Goal: Task Accomplishment & Management: Manage account settings

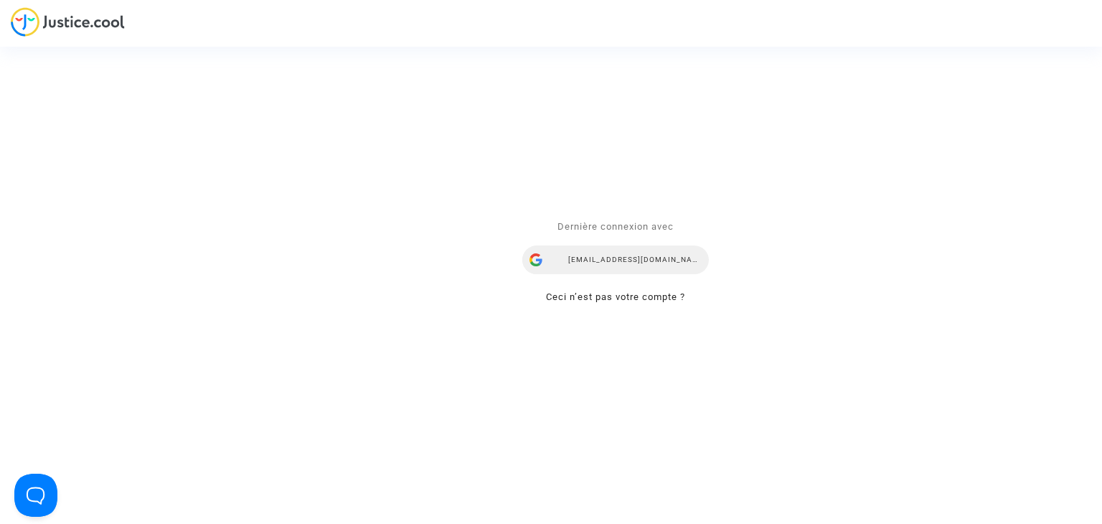
click at [638, 256] on div "[EMAIL_ADDRESS][DOMAIN_NAME]" at bounding box center [615, 260] width 186 height 29
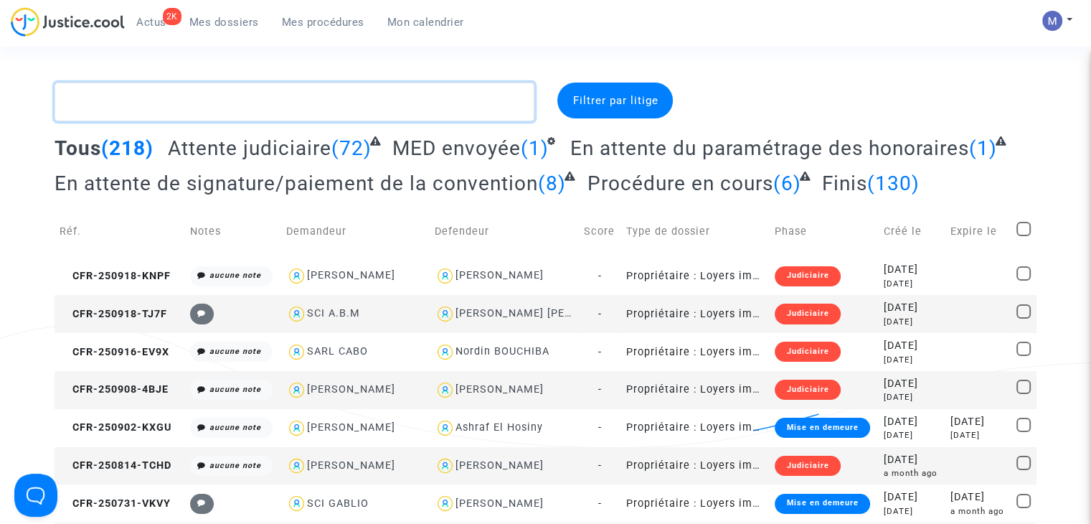
click at [194, 103] on textarea at bounding box center [295, 101] width 480 height 39
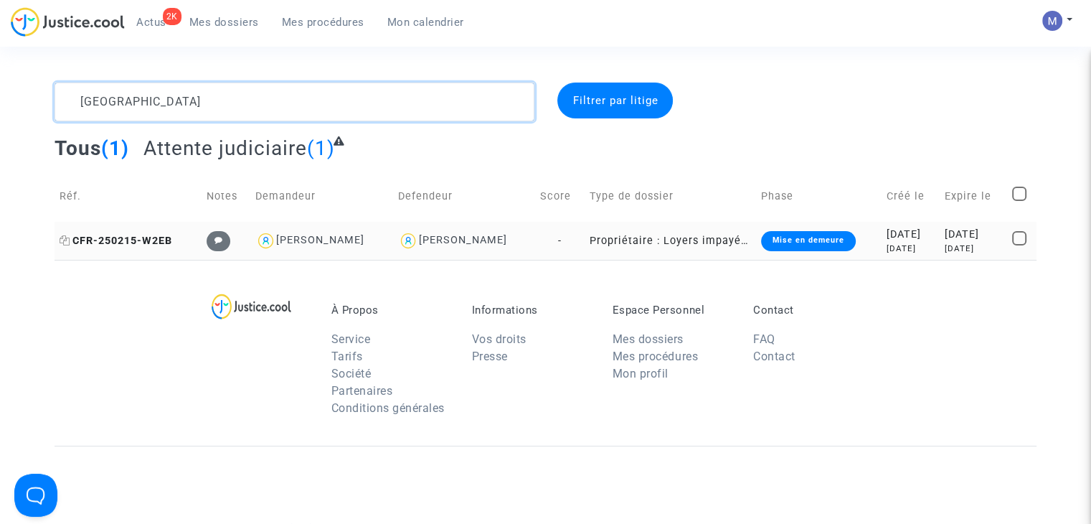
type textarea "[GEOGRAPHIC_DATA]"
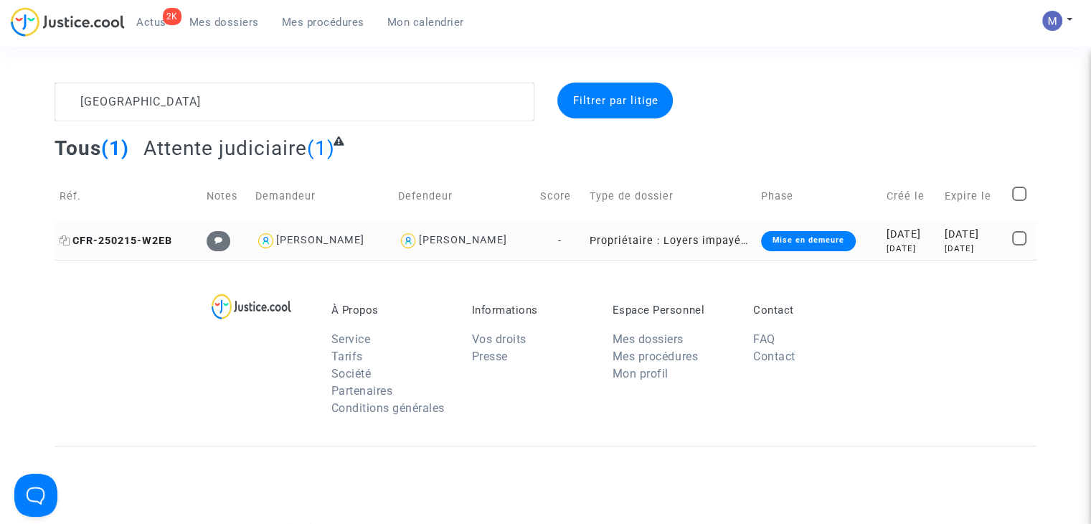
click at [146, 245] on span "CFR-250215-W2EB" at bounding box center [116, 241] width 113 height 12
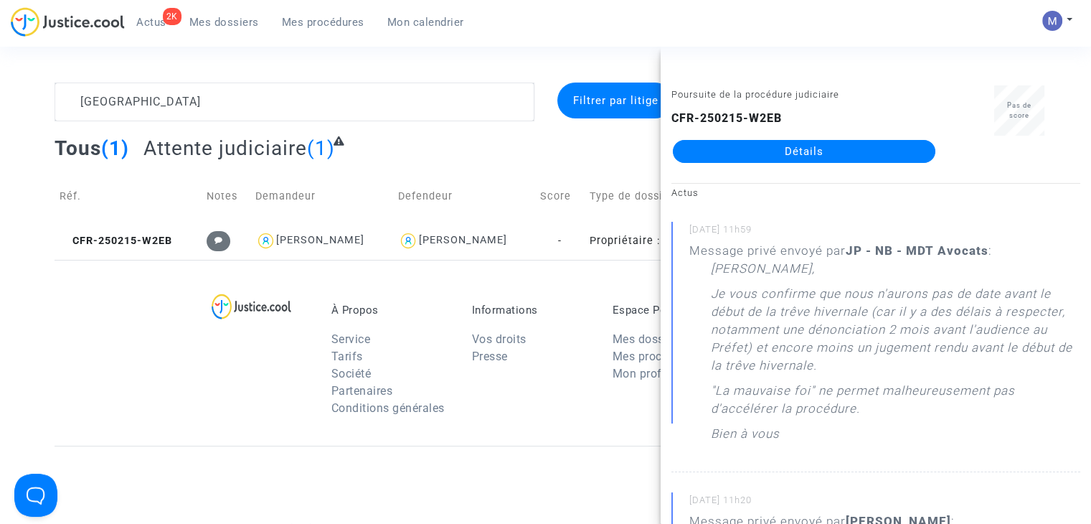
click at [863, 156] on link "Détails" at bounding box center [804, 151] width 262 height 23
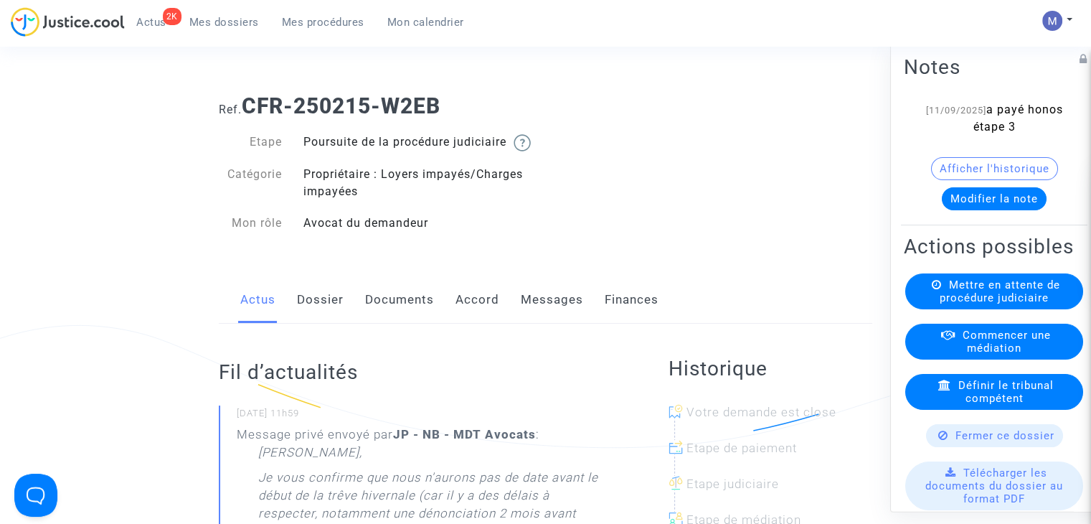
click at [548, 319] on link "Messages" at bounding box center [552, 299] width 62 height 47
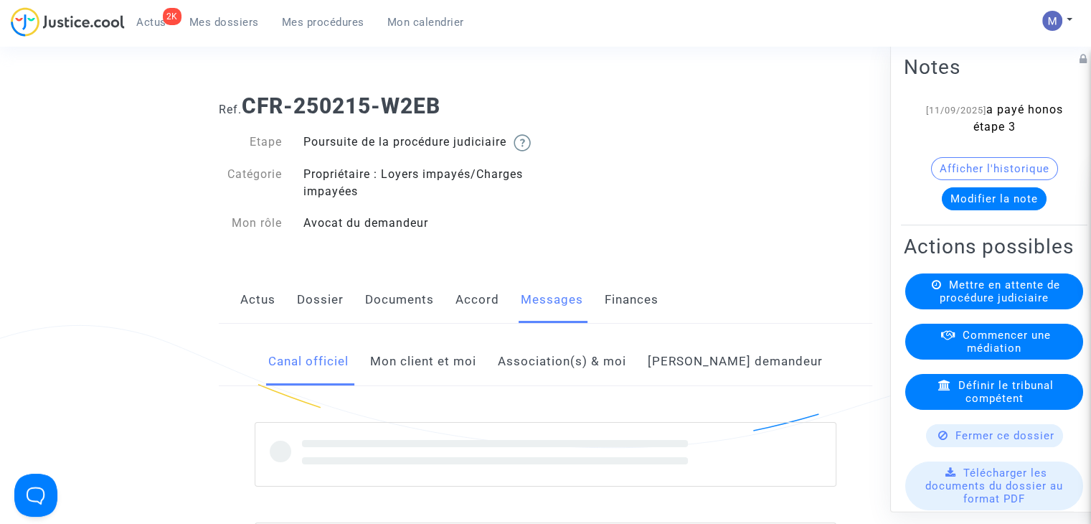
click at [445, 380] on link "Mon client et moi" at bounding box center [423, 361] width 106 height 47
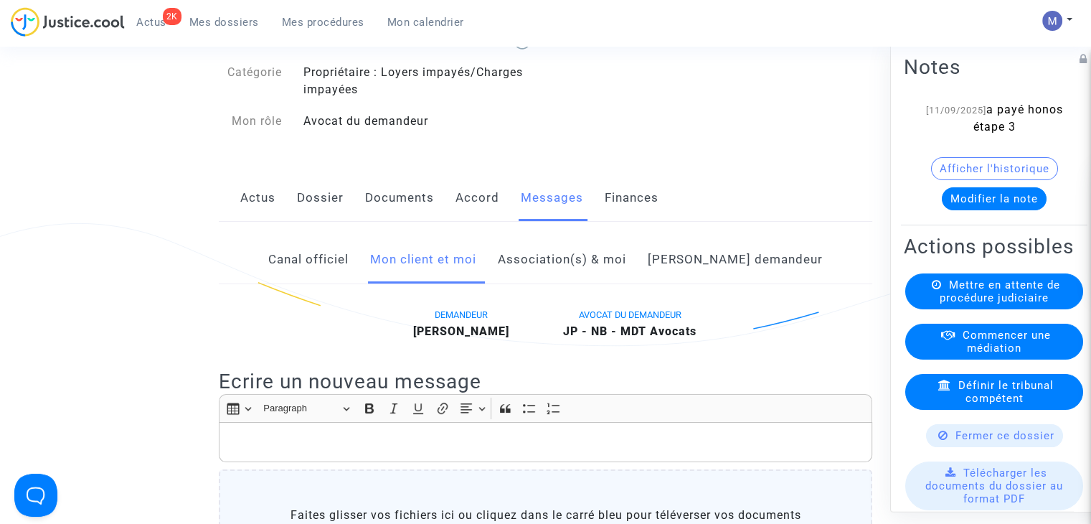
scroll to position [215, 0]
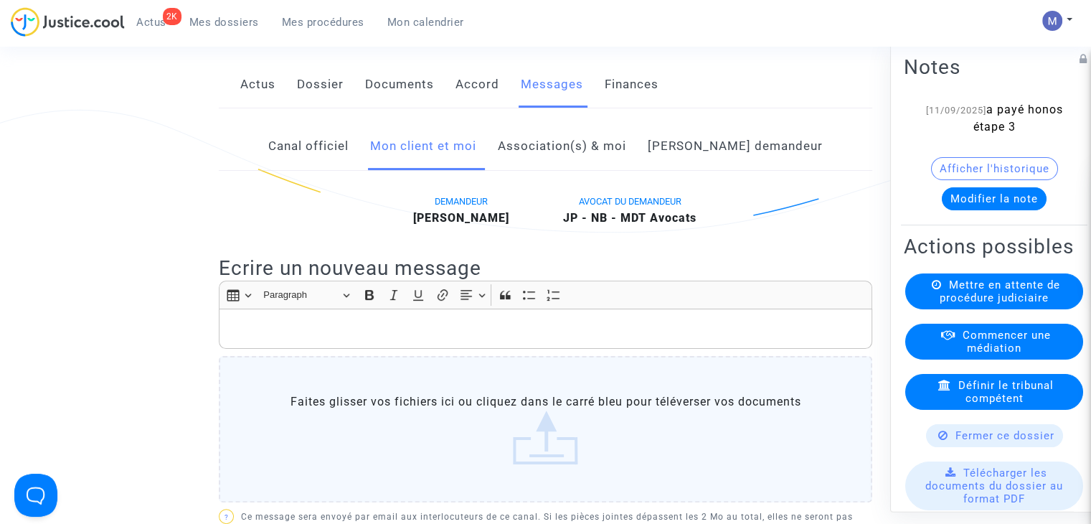
click at [296, 338] on p "Rich Text Editor, main" at bounding box center [546, 329] width 638 height 18
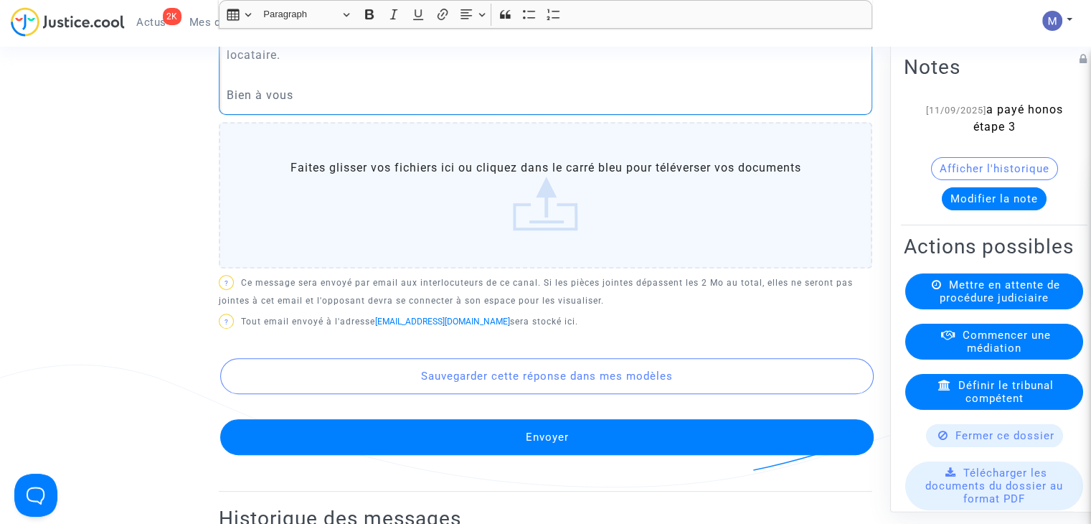
scroll to position [645, 0]
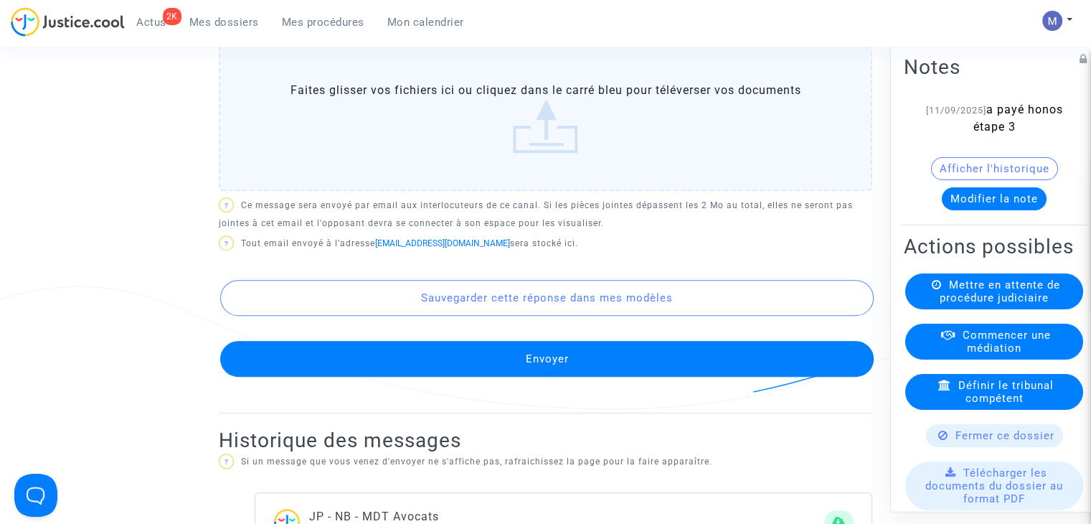
click at [537, 377] on button "Envoyer" at bounding box center [546, 359] width 653 height 36
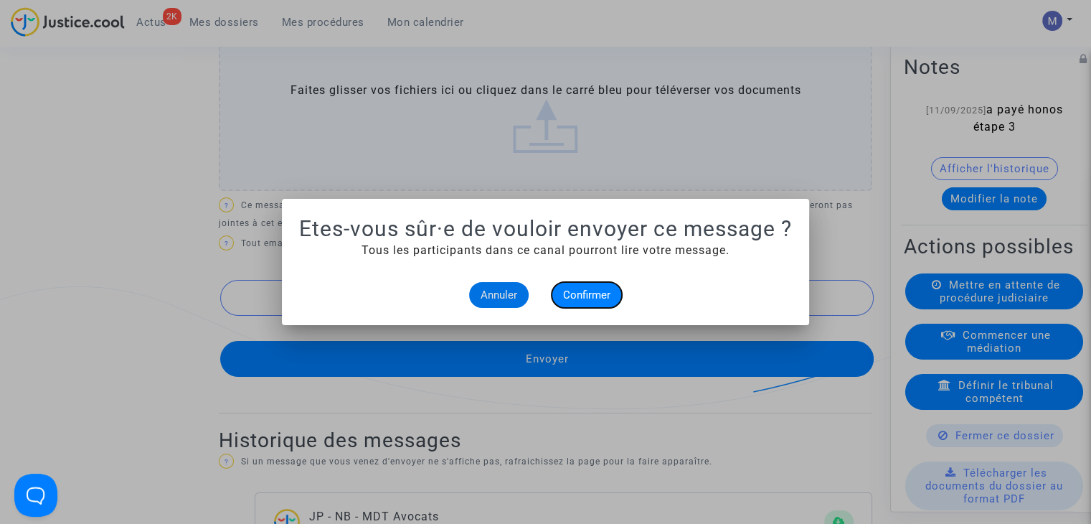
click at [590, 301] on button "Confirmer" at bounding box center [587, 295] width 70 height 26
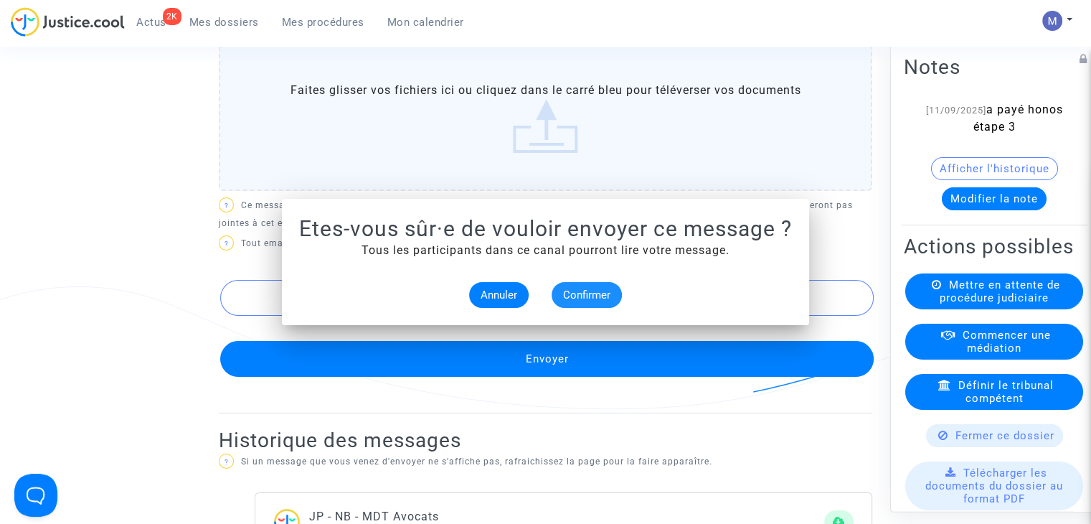
scroll to position [645, 0]
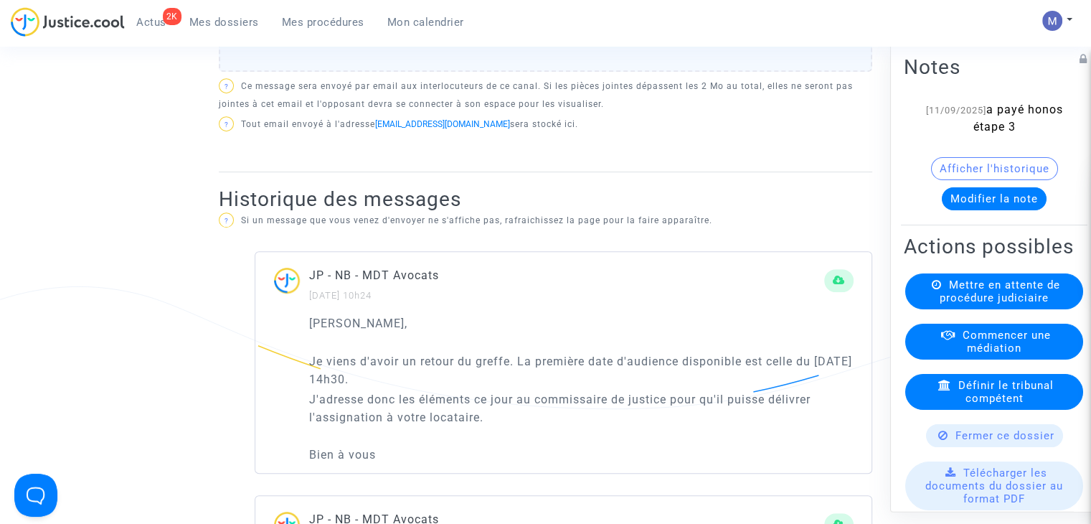
click at [964, 191] on button "Modifier la note" at bounding box center [994, 198] width 105 height 23
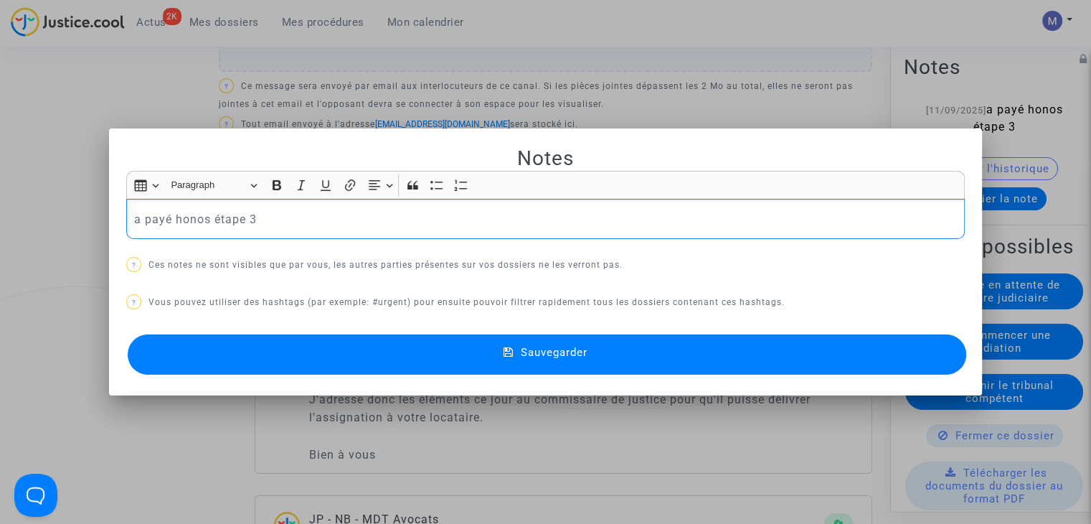
drag, startPoint x: 296, startPoint y: 212, endPoint x: 11, endPoint y: 214, distance: 284.7
click at [11, 214] on div "Notes Rich Text Editor Insert table Insert table Heading Paragraph Paragraph He…" at bounding box center [545, 262] width 1091 height 524
click at [609, 349] on button "Sauvegarder" at bounding box center [547, 354] width 838 height 40
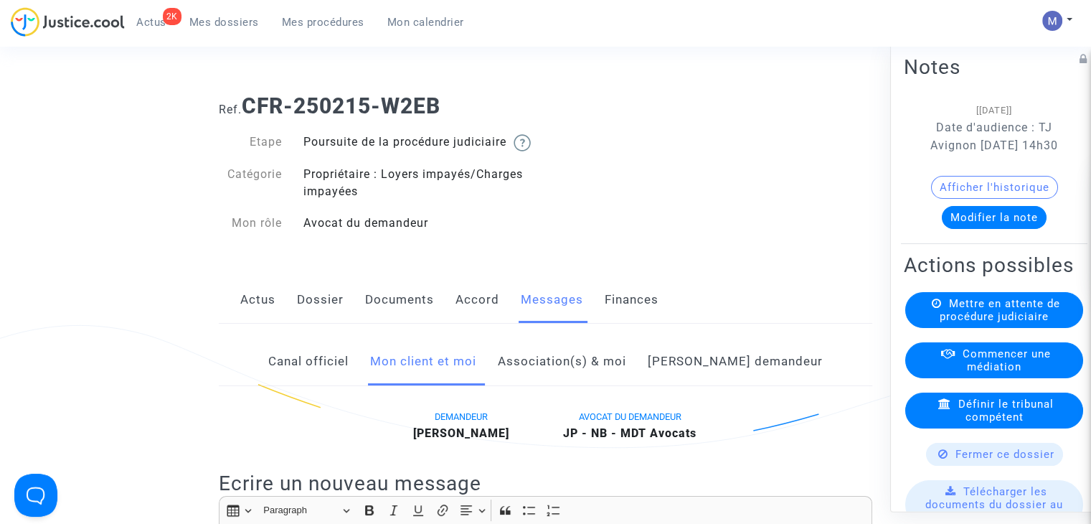
drag, startPoint x: 455, startPoint y: 102, endPoint x: 250, endPoint y: 93, distance: 205.3
click at [250, 93] on h1 "Ref. CFR-250215-W2EB" at bounding box center [545, 106] width 653 height 26
copy b "CFR-250215-W2EB"
click at [984, 229] on button "Modifier la note" at bounding box center [994, 217] width 105 height 23
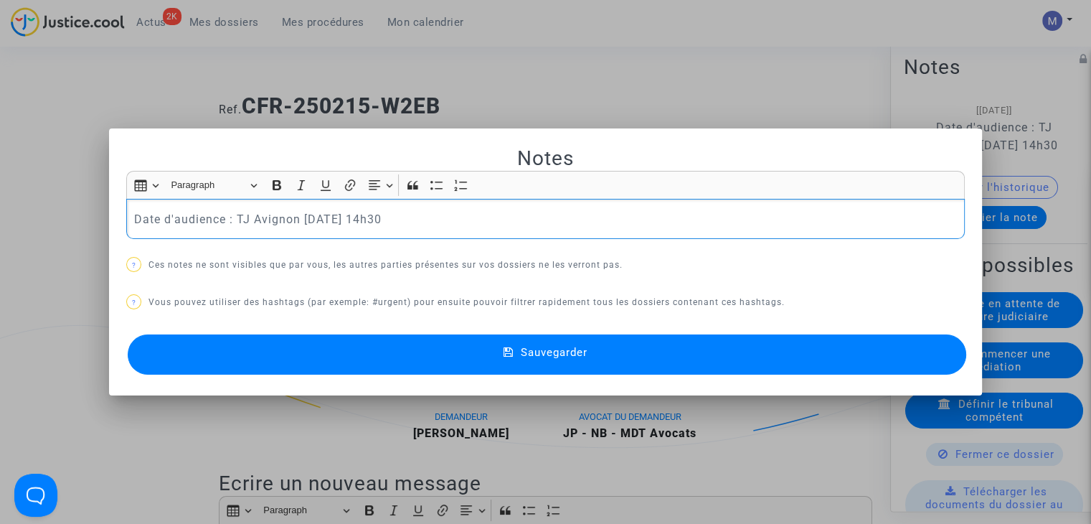
click at [430, 224] on p "Date d'audience : TJ Avignon [DATE] 14h30" at bounding box center [545, 219] width 823 height 18
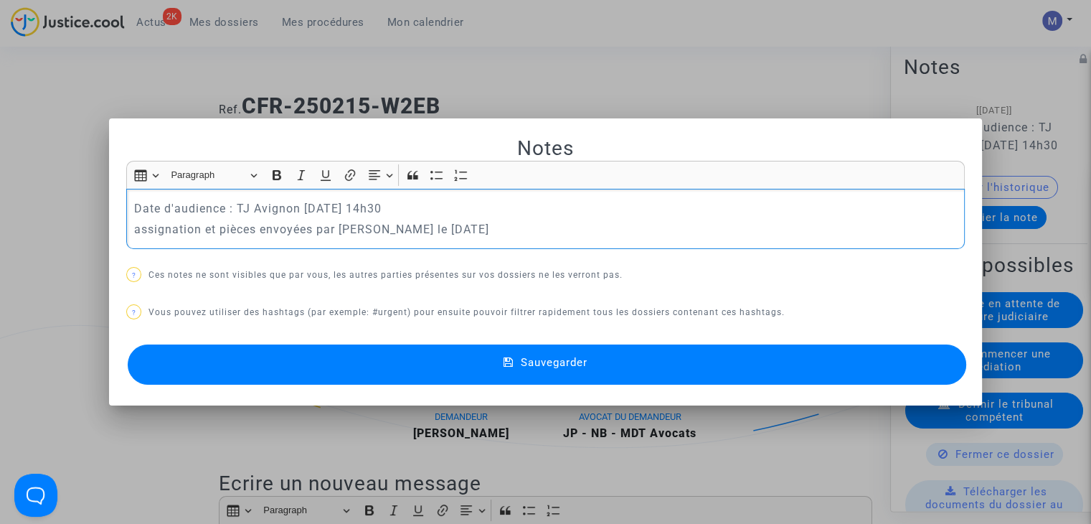
click at [496, 356] on button "Sauvegarder" at bounding box center [547, 364] width 838 height 40
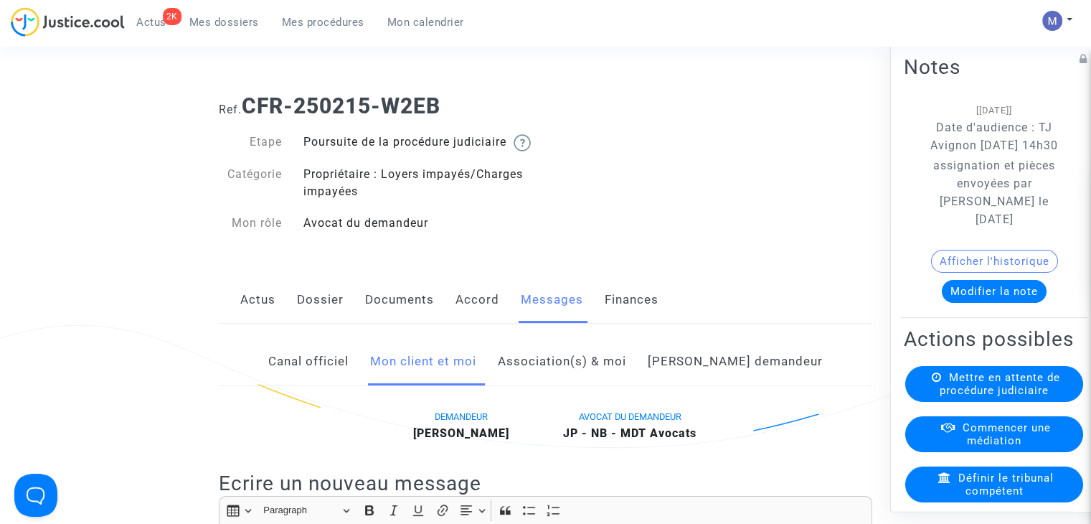
click at [217, 21] on span "Mes dossiers" at bounding box center [224, 22] width 70 height 13
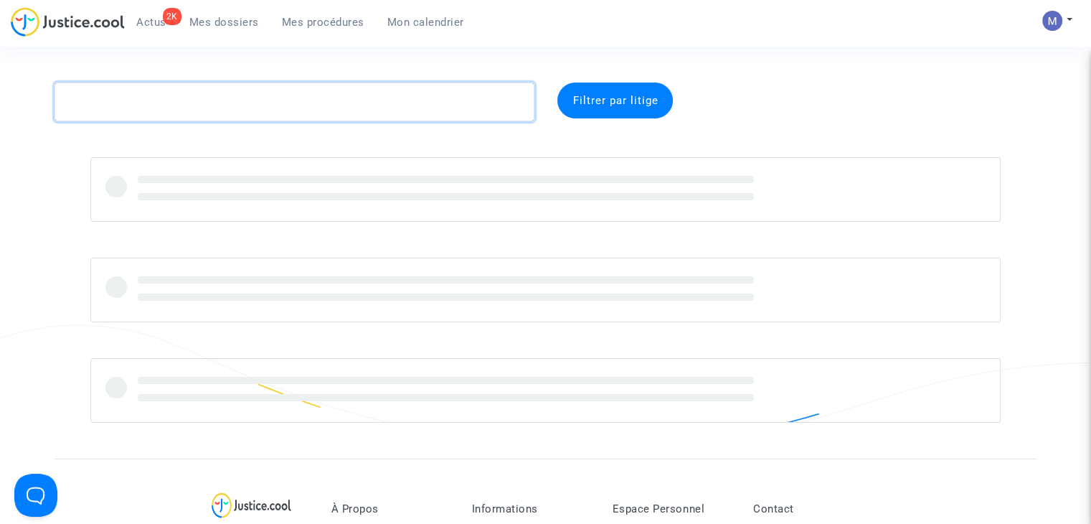
click at [201, 111] on textarea at bounding box center [295, 101] width 480 height 39
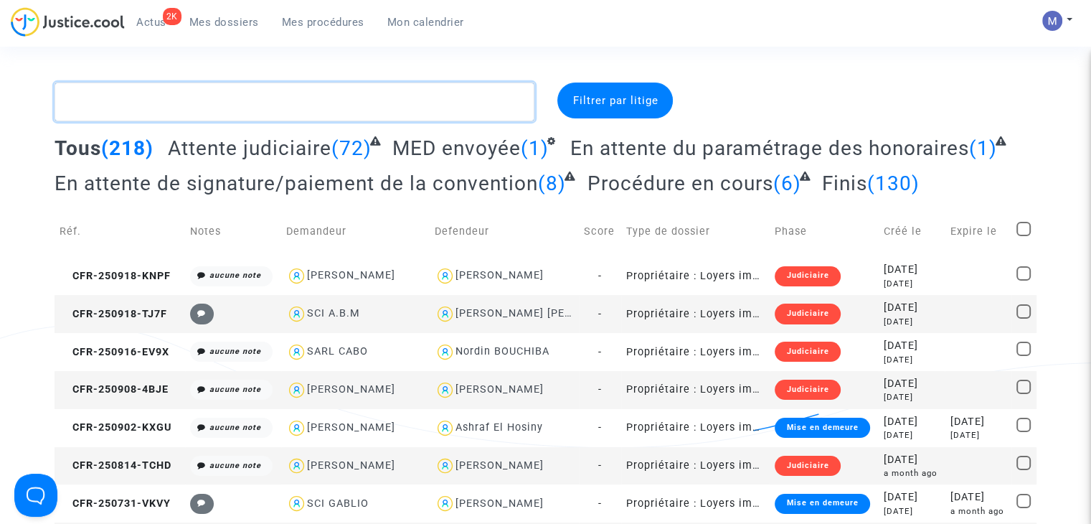
paste textarea "VERDIERE"
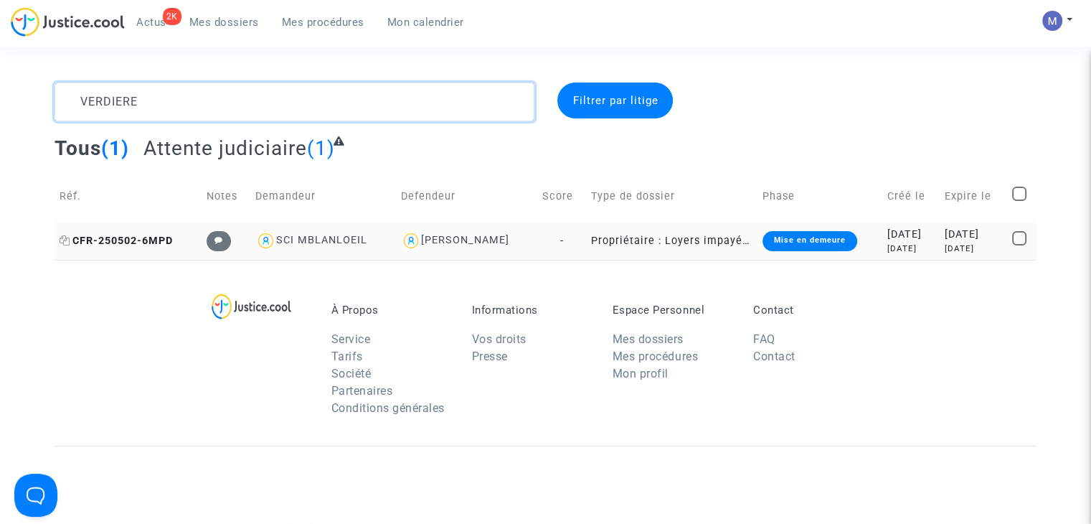
type textarea "VERDIERE"
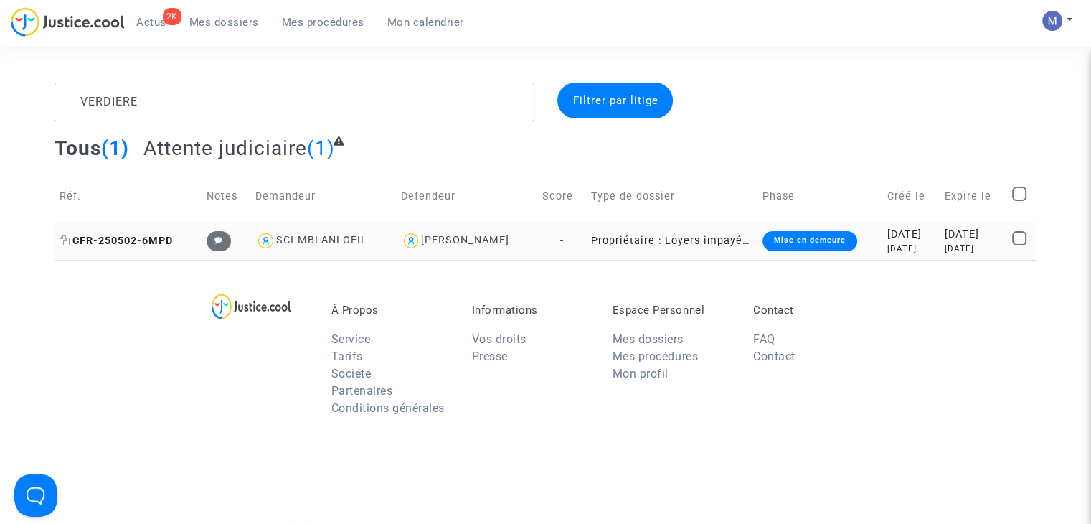
click at [158, 240] on span "CFR-250502-6MPD" at bounding box center [116, 241] width 113 height 12
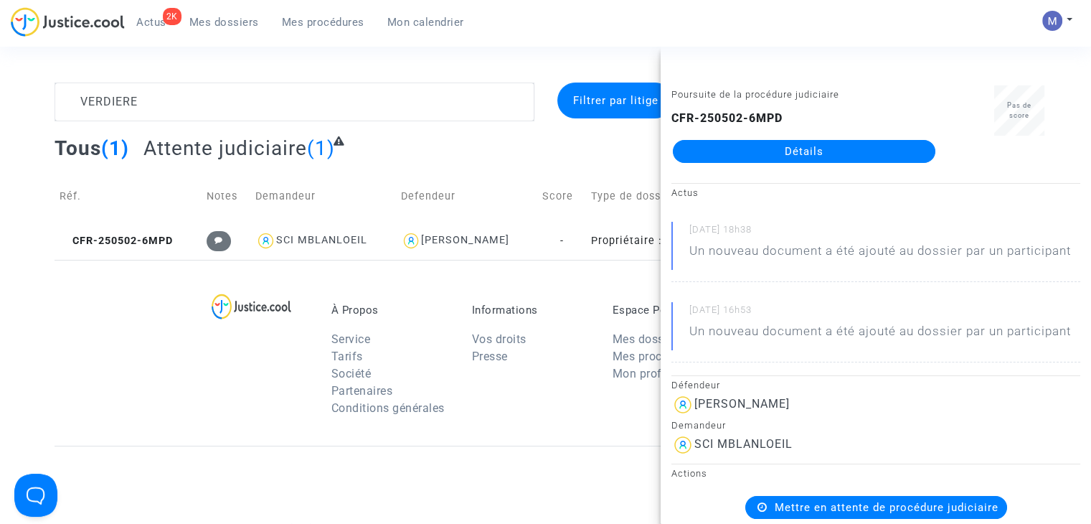
click at [792, 157] on link "Détails" at bounding box center [804, 151] width 262 height 23
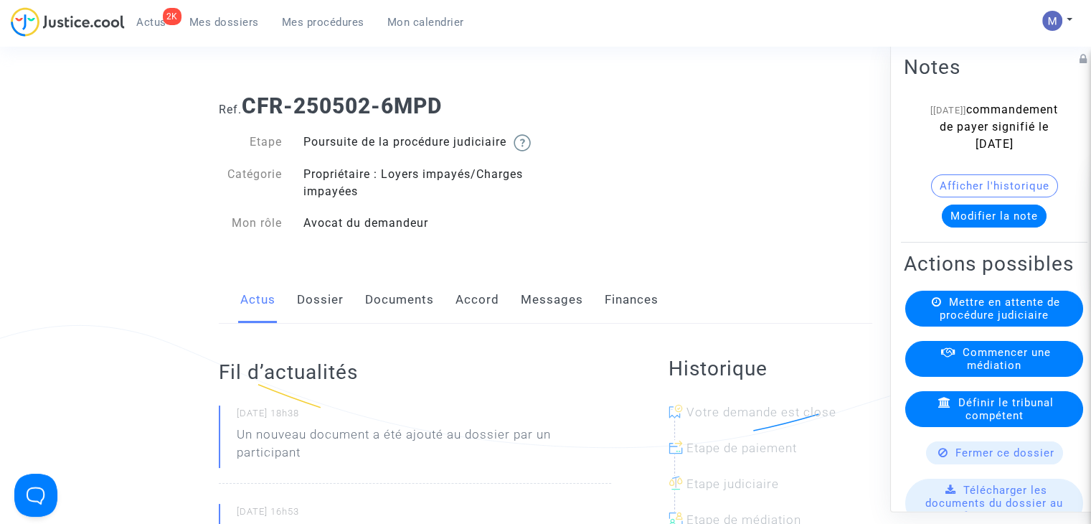
click at [399, 311] on link "Documents" at bounding box center [399, 299] width 69 height 47
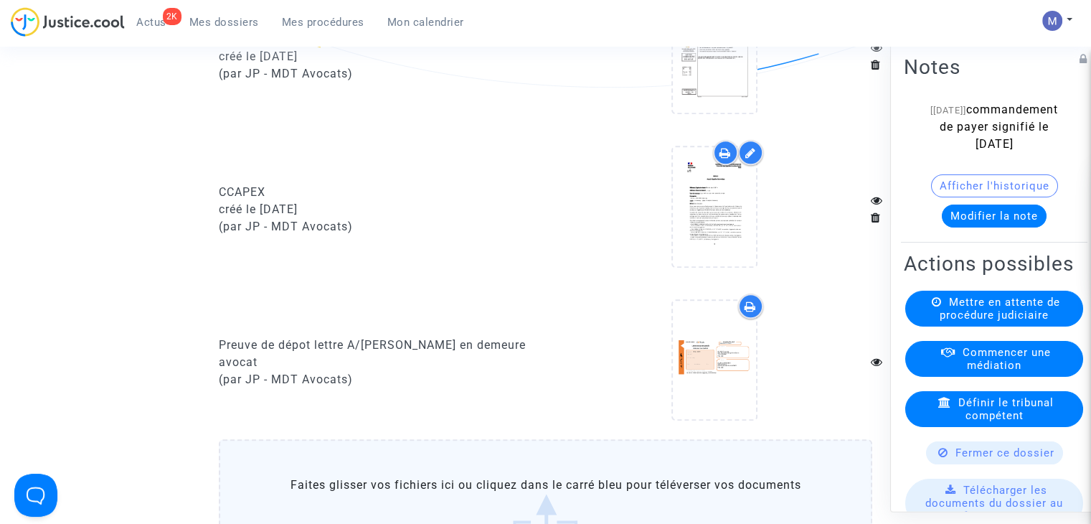
scroll to position [1434, 0]
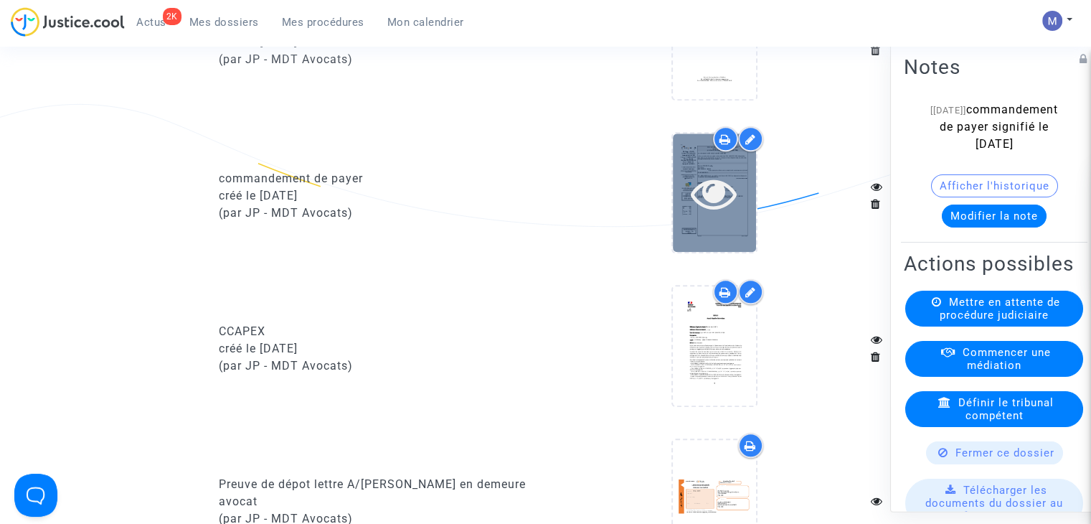
click at [732, 205] on icon at bounding box center [714, 193] width 47 height 46
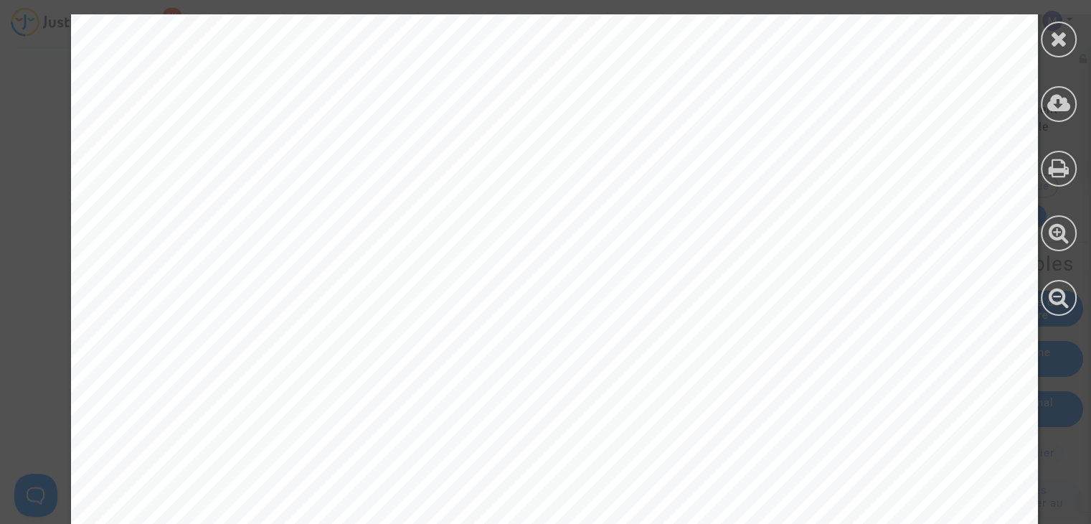
scroll to position [143, 0]
click at [1059, 45] on icon at bounding box center [1059, 39] width 18 height 22
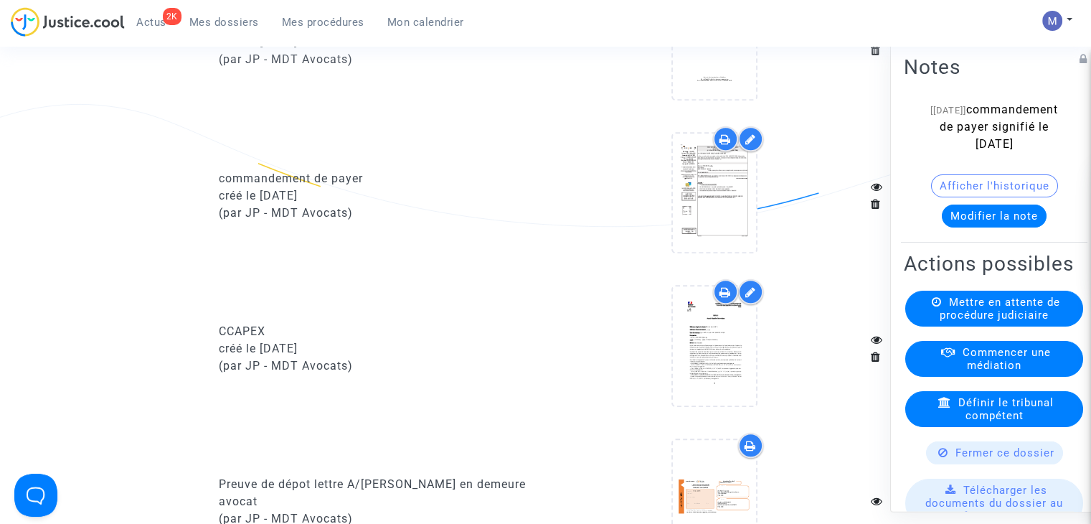
click at [232, 25] on span "Mes dossiers" at bounding box center [224, 22] width 70 height 13
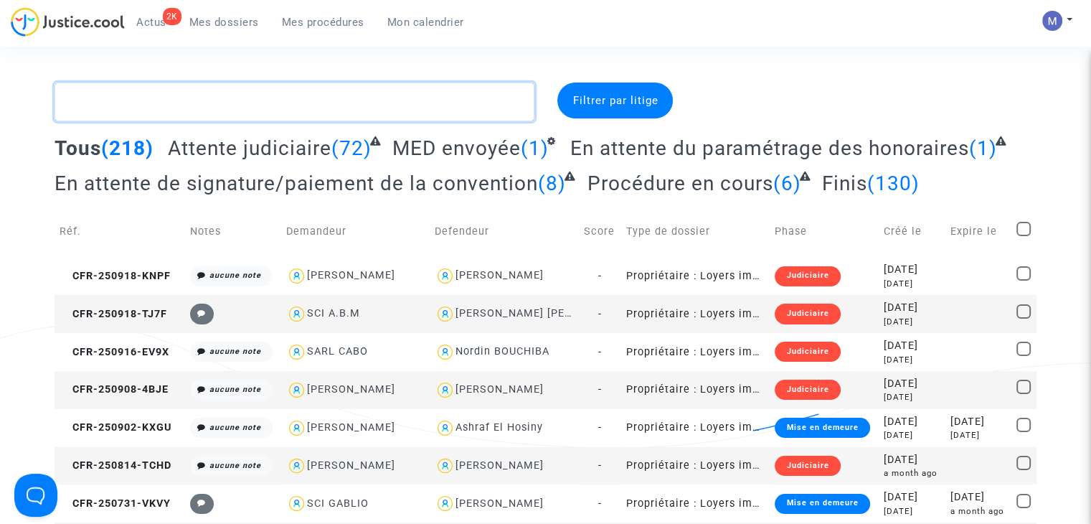
click at [244, 102] on textarea at bounding box center [295, 101] width 480 height 39
paste textarea "AZIZI"
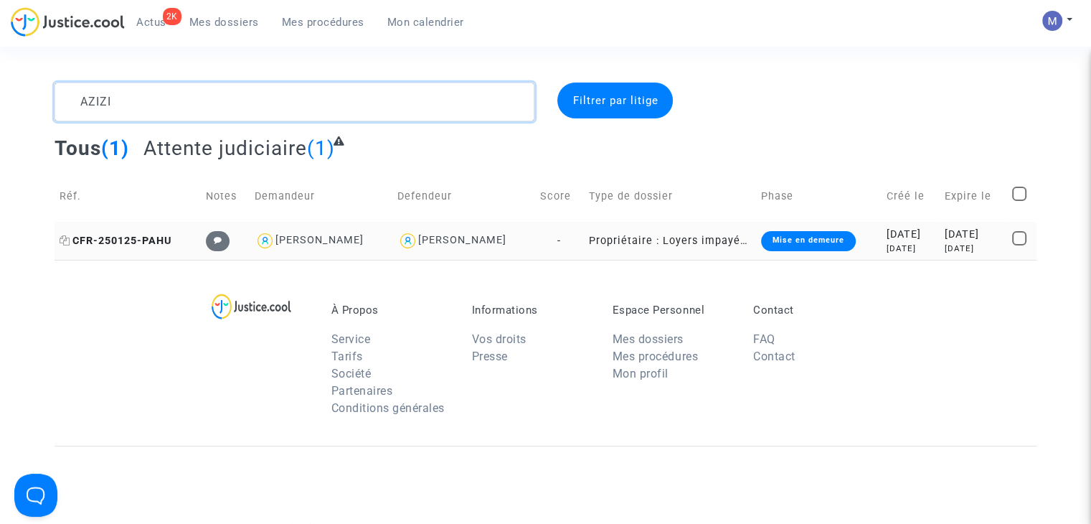
type textarea "AZIZI"
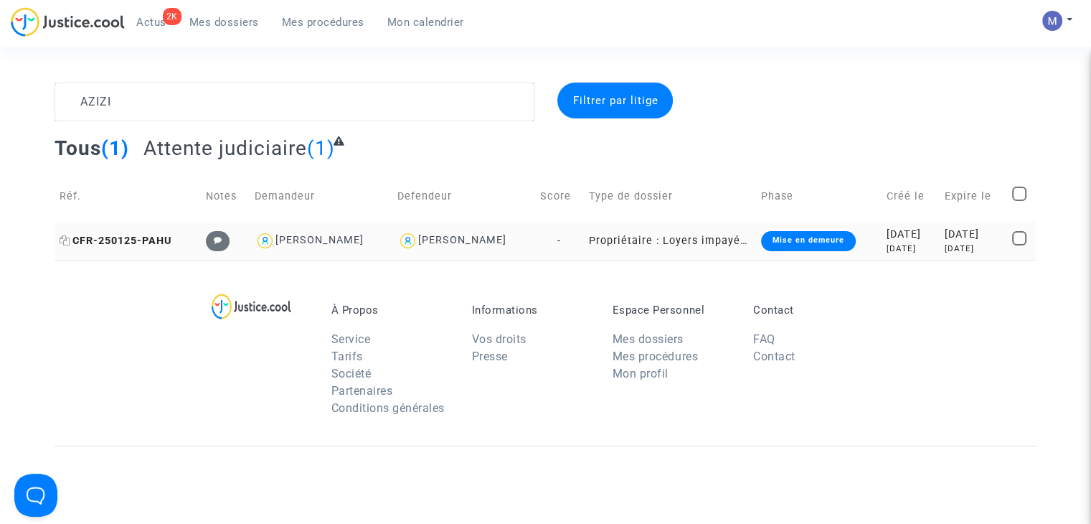
click at [136, 237] on span "CFR-250125-PAHU" at bounding box center [116, 241] width 112 height 12
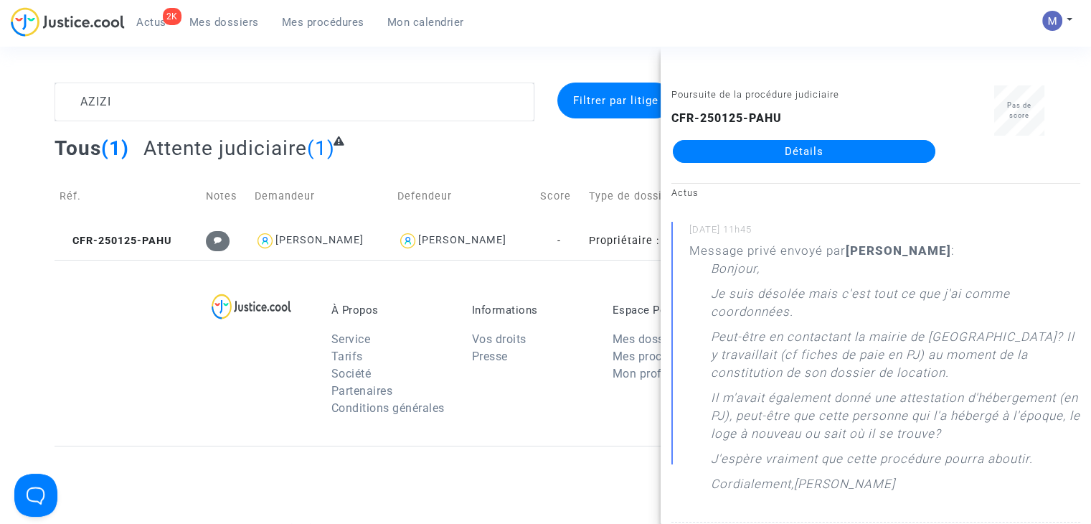
click at [781, 156] on link "Détails" at bounding box center [804, 151] width 262 height 23
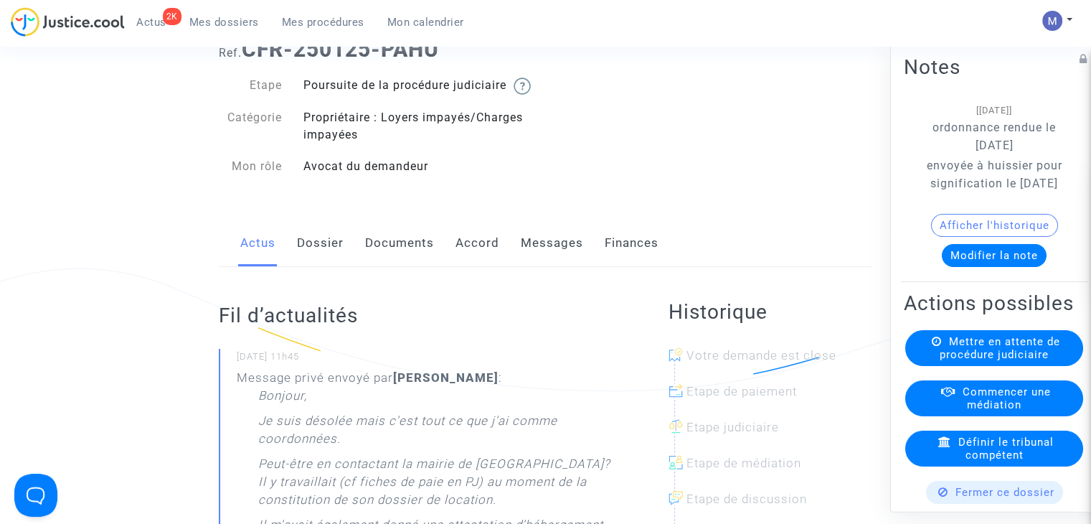
scroll to position [143, 0]
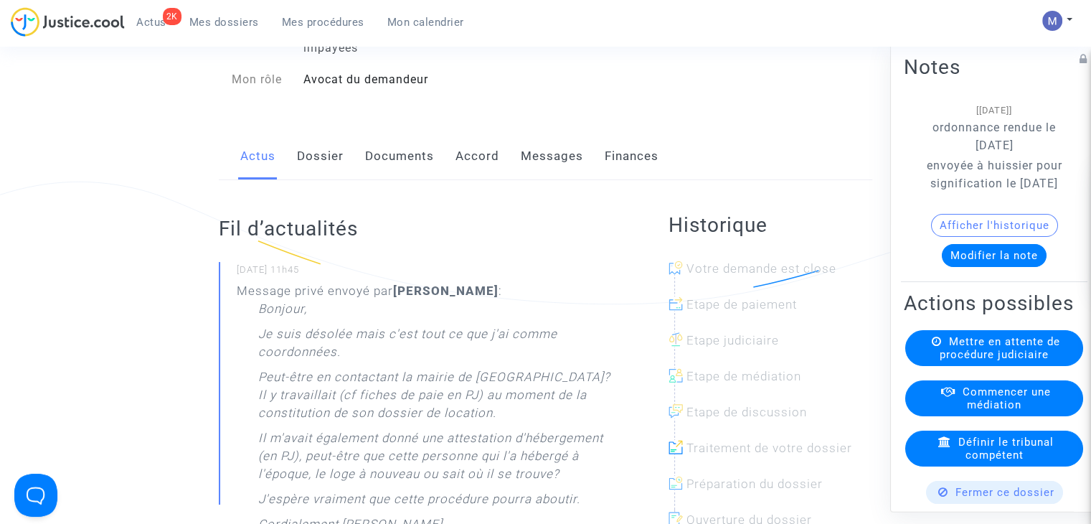
click at [963, 267] on button "Modifier la note" at bounding box center [994, 255] width 105 height 23
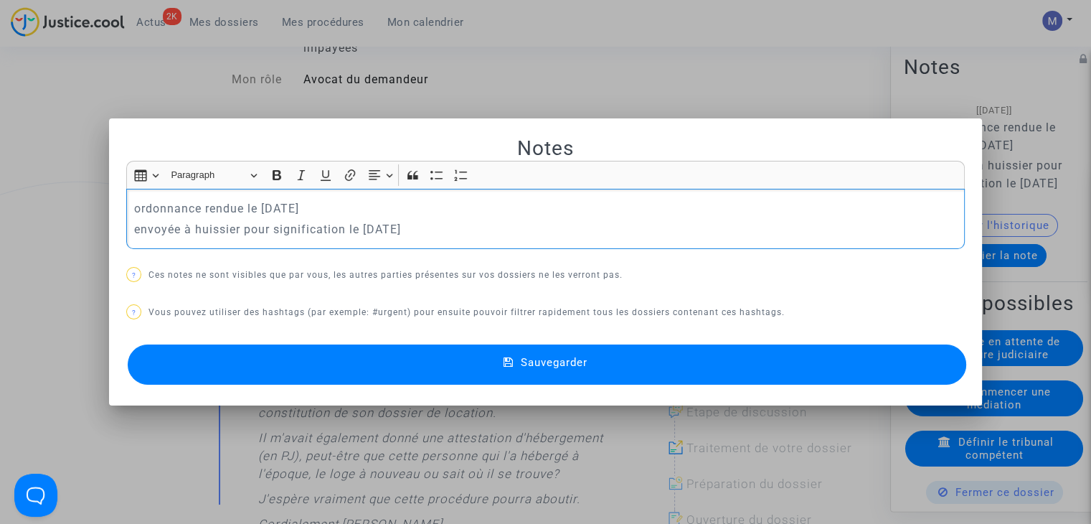
scroll to position [0, 0]
click at [387, 228] on p "envoyée à huissier pour signification le [DATE]" at bounding box center [545, 229] width 823 height 18
click at [556, 366] on span "Sauvegarder" at bounding box center [554, 362] width 67 height 13
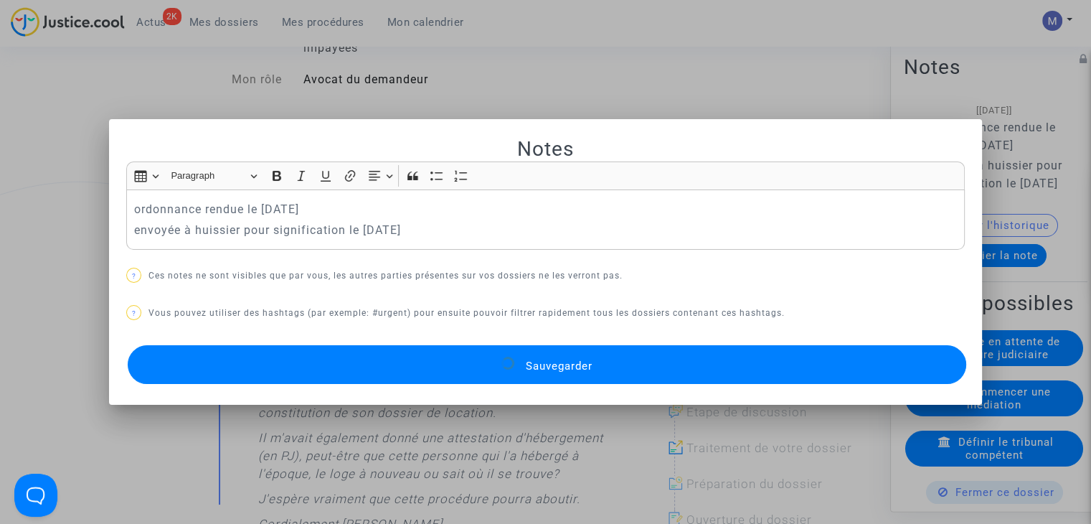
scroll to position [143, 0]
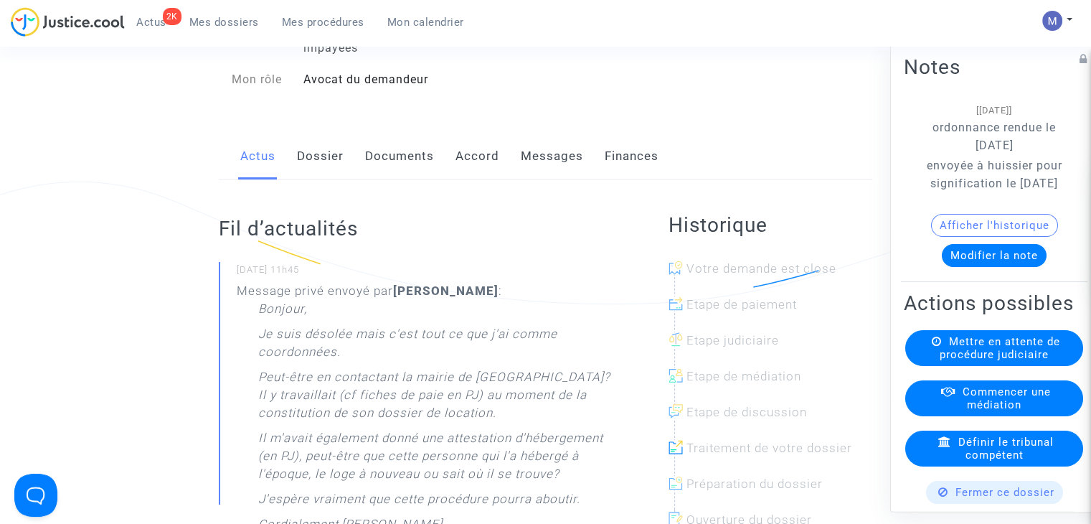
click at [232, 23] on span "Mes dossiers" at bounding box center [224, 22] width 70 height 13
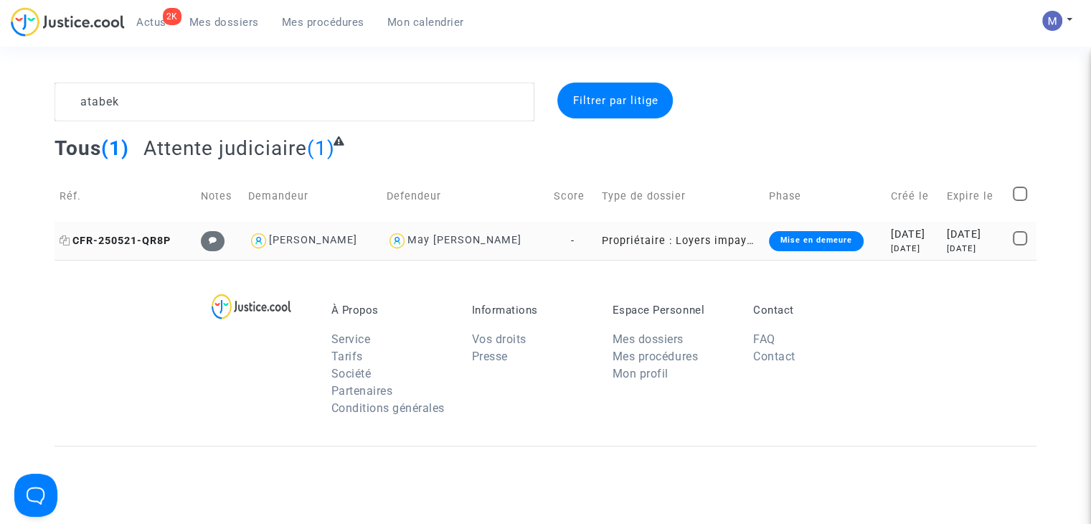
click at [140, 237] on span "CFR-250521-QR8P" at bounding box center [115, 241] width 111 height 12
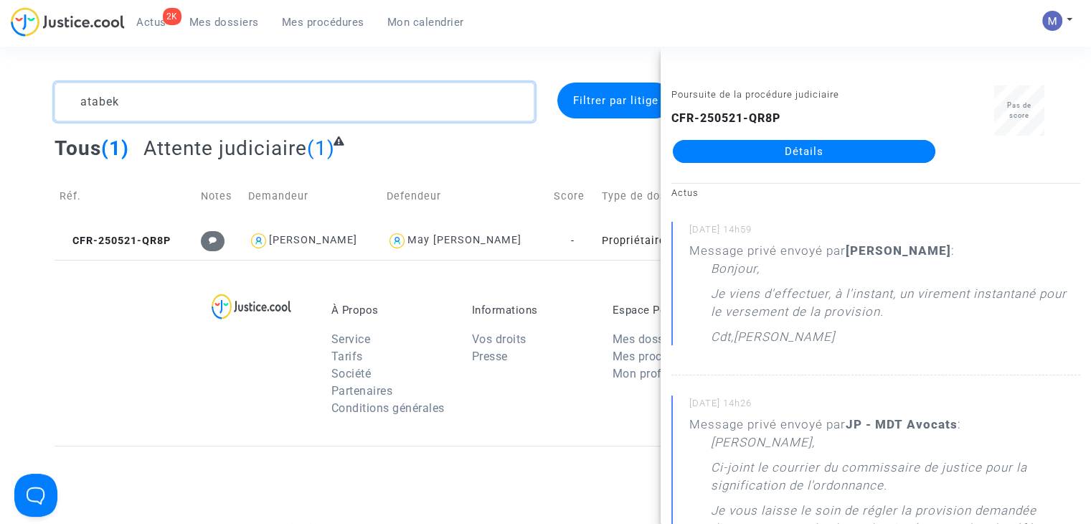
click at [273, 107] on textarea at bounding box center [295, 101] width 480 height 39
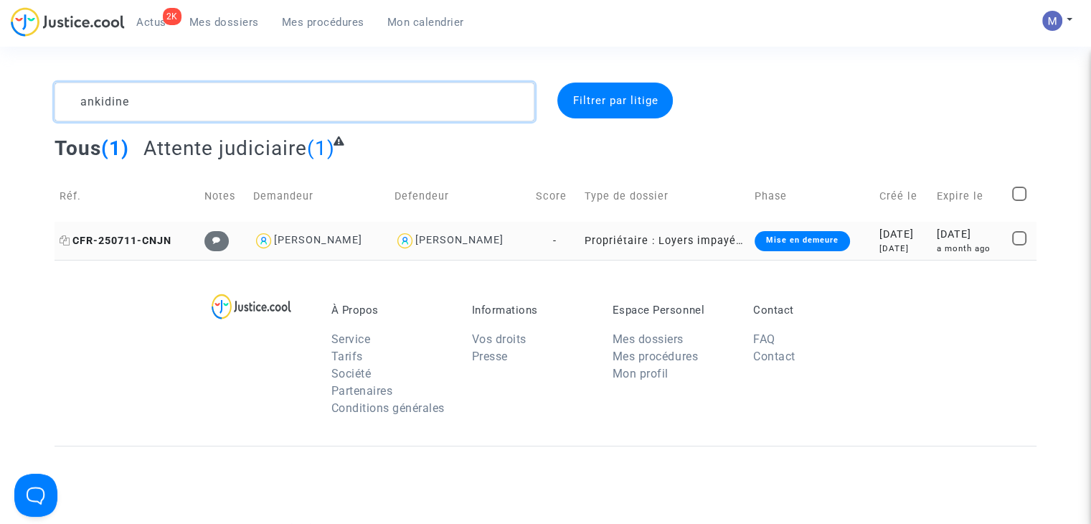
type textarea "ankidine"
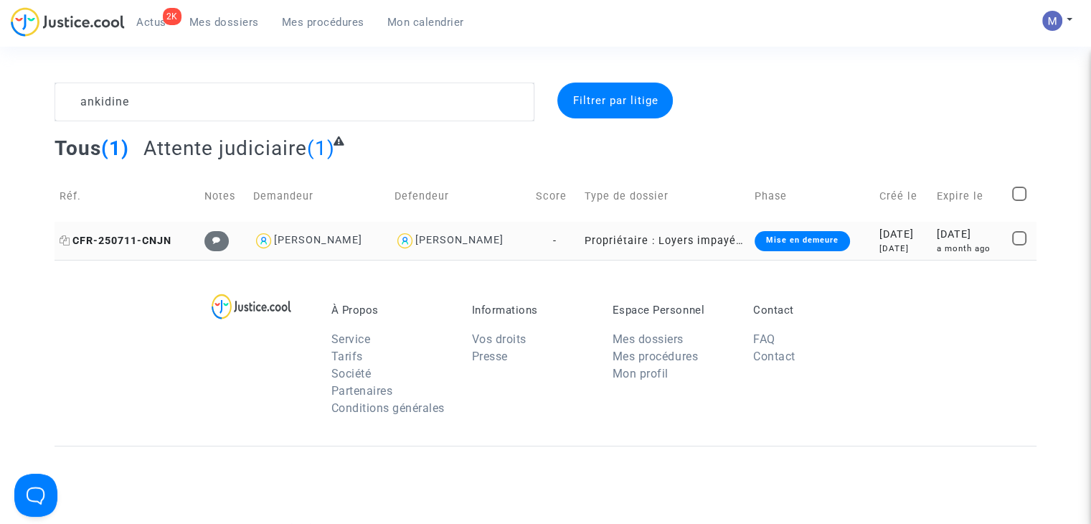
click at [141, 239] on span "CFR-250711-CNJN" at bounding box center [116, 241] width 112 height 12
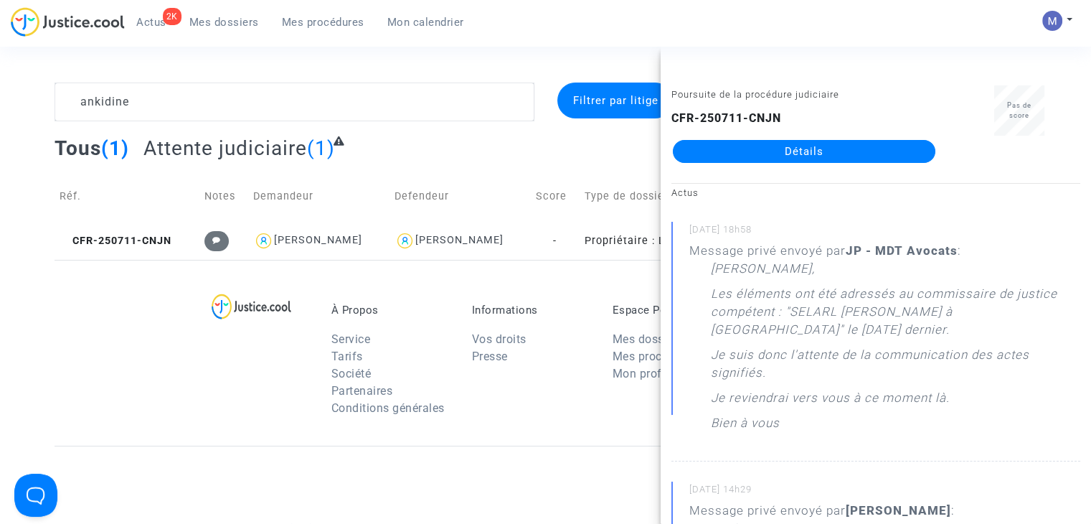
click at [739, 150] on link "Détails" at bounding box center [804, 151] width 262 height 23
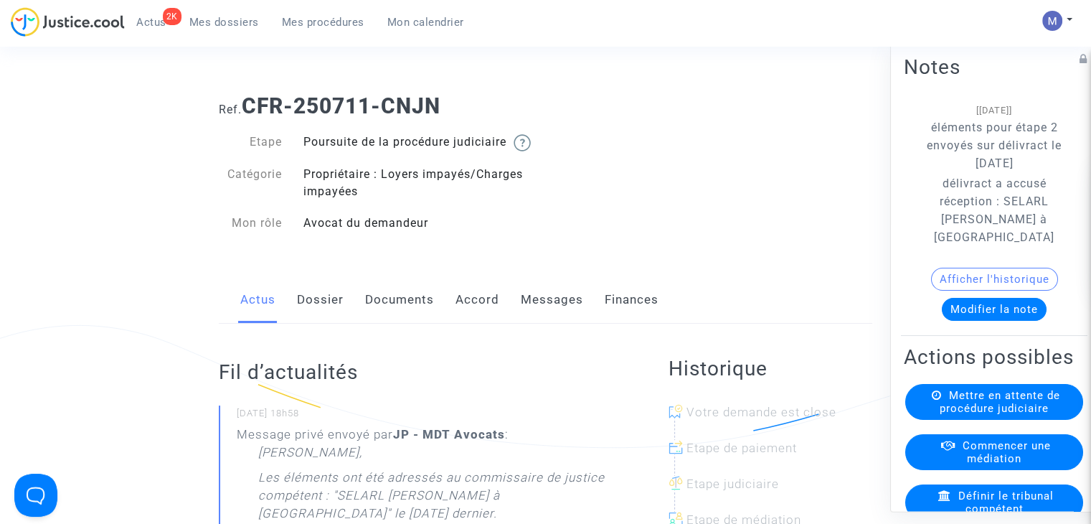
click at [302, 316] on link "Dossier" at bounding box center [320, 299] width 47 height 47
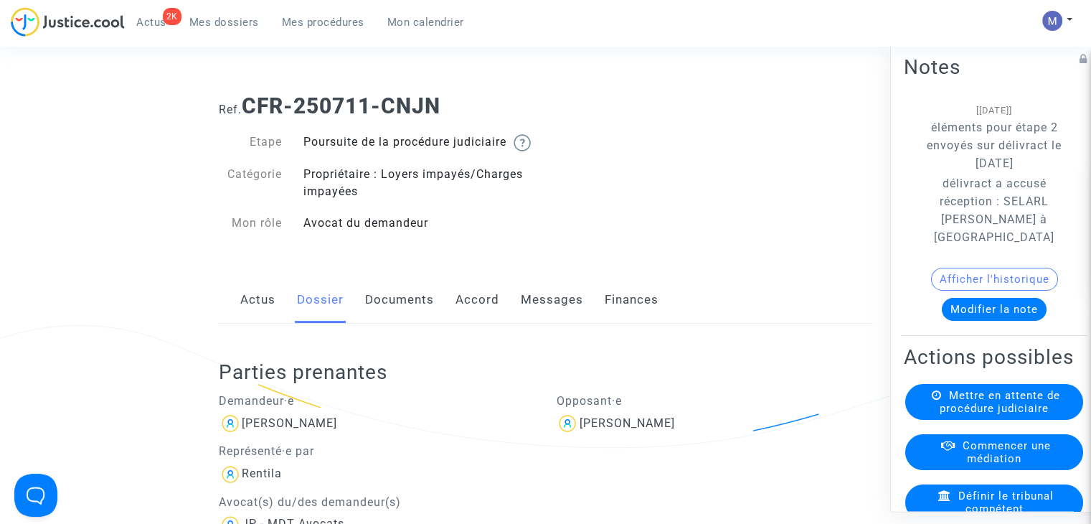
drag, startPoint x: 459, startPoint y: 102, endPoint x: 244, endPoint y: 109, distance: 215.3
click at [244, 109] on h1 "Ref. CFR-250711-CNJN" at bounding box center [545, 106] width 653 height 26
copy b "CFR-250711-CNJN"
click at [967, 321] on button "Modifier la note" at bounding box center [994, 309] width 105 height 23
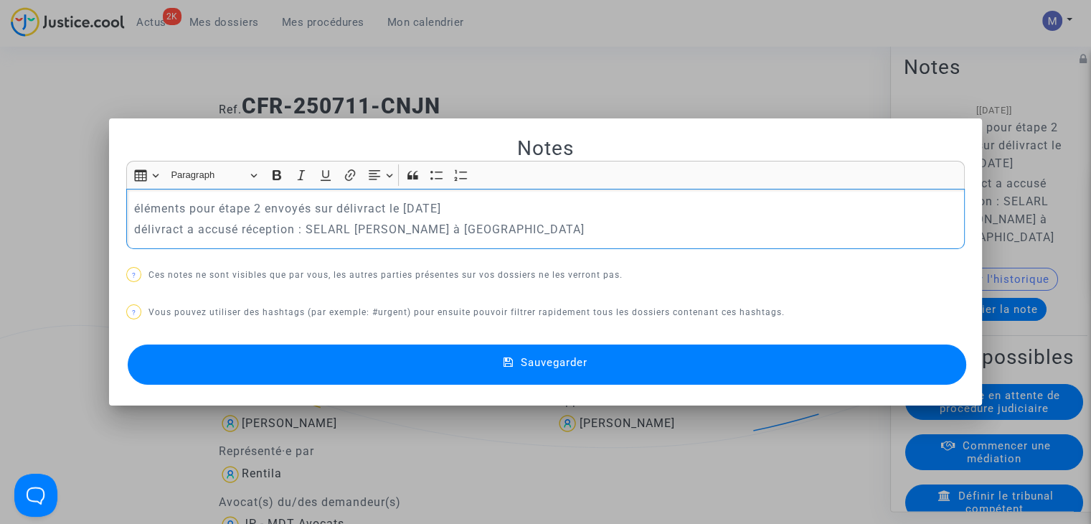
drag, startPoint x: 638, startPoint y: 230, endPoint x: 37, endPoint y: 181, distance: 603.7
click at [37, 181] on div "Notes Rich Text Editor Insert table Insert table Heading Paragraph Paragraph He…" at bounding box center [545, 262] width 1091 height 524
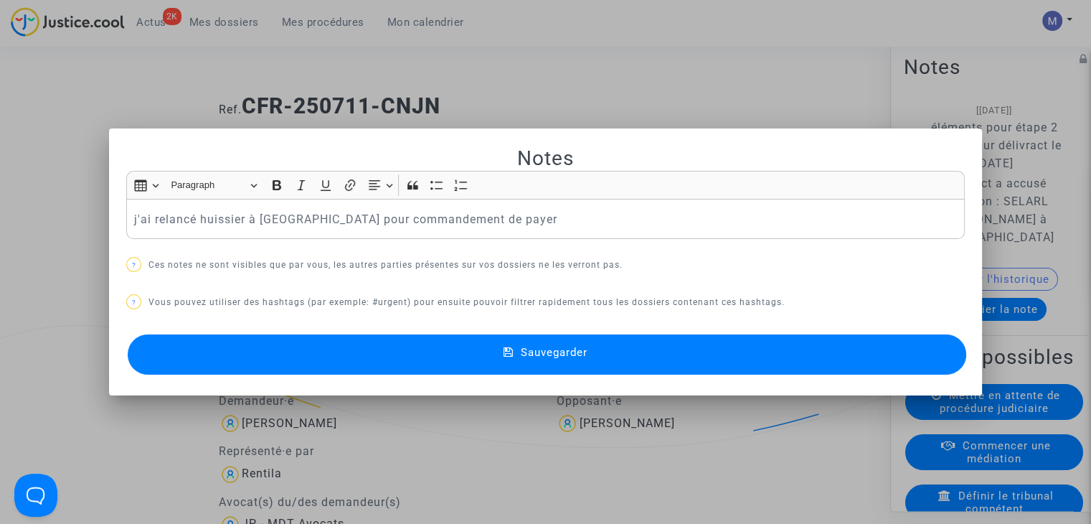
click at [578, 356] on span "Sauvegarder" at bounding box center [554, 352] width 67 height 13
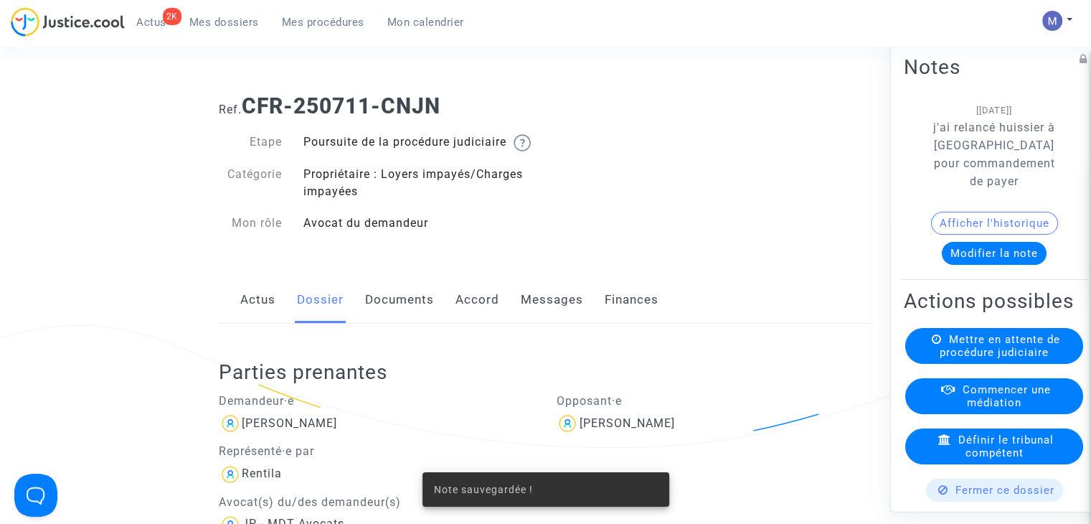
click at [211, 22] on span "Mes dossiers" at bounding box center [224, 22] width 70 height 13
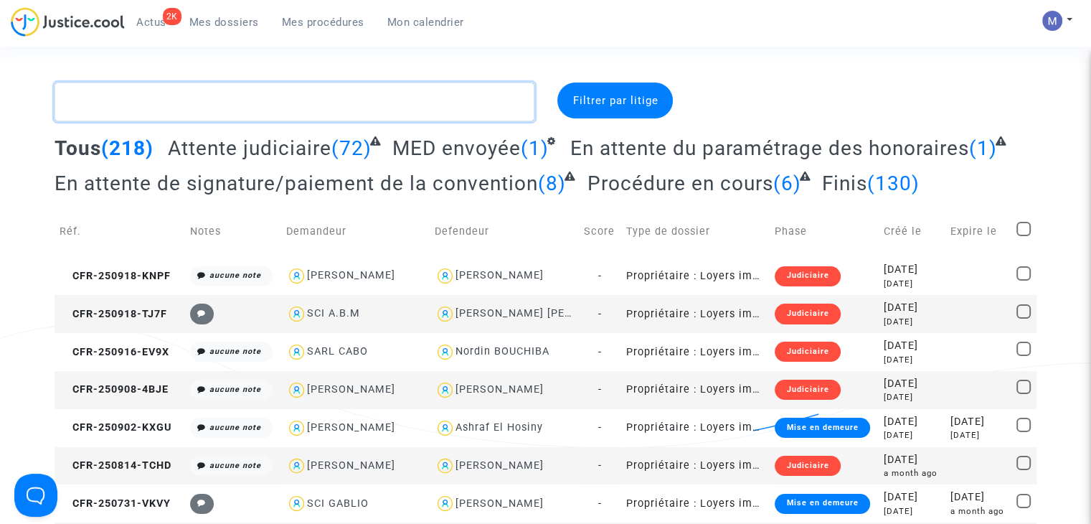
click at [259, 98] on textarea at bounding box center [295, 101] width 480 height 39
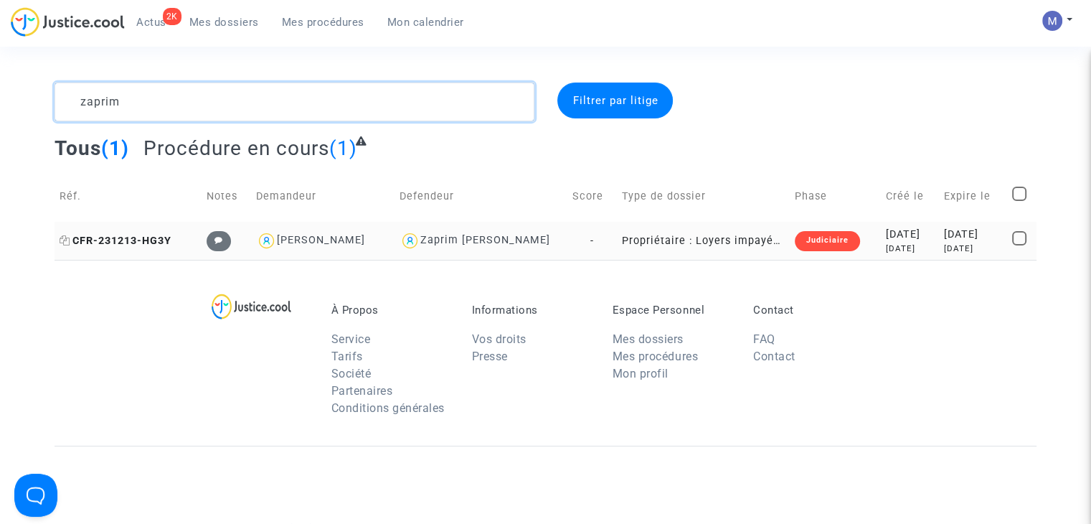
type textarea "zaprim"
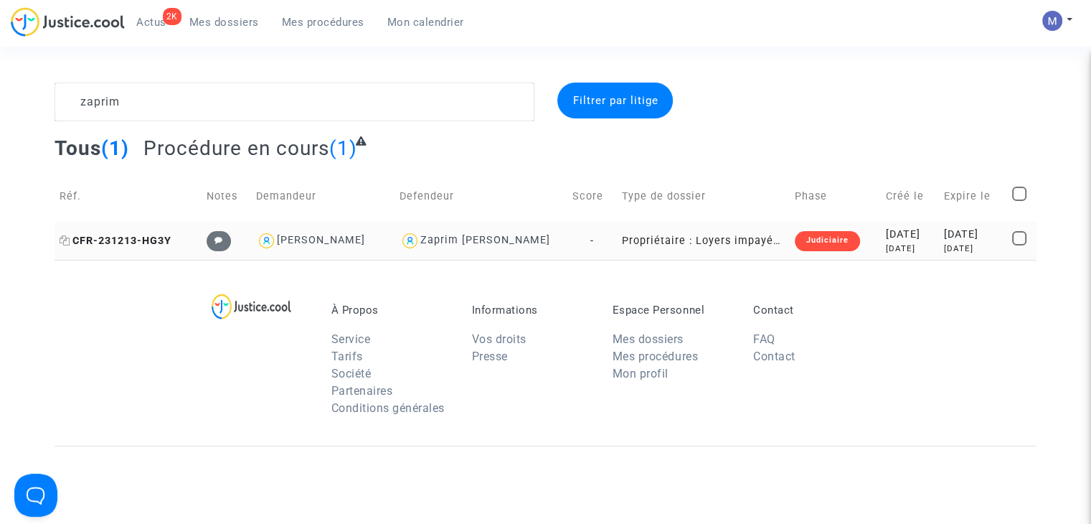
click at [141, 237] on span "CFR-231213-HG3Y" at bounding box center [116, 241] width 112 height 12
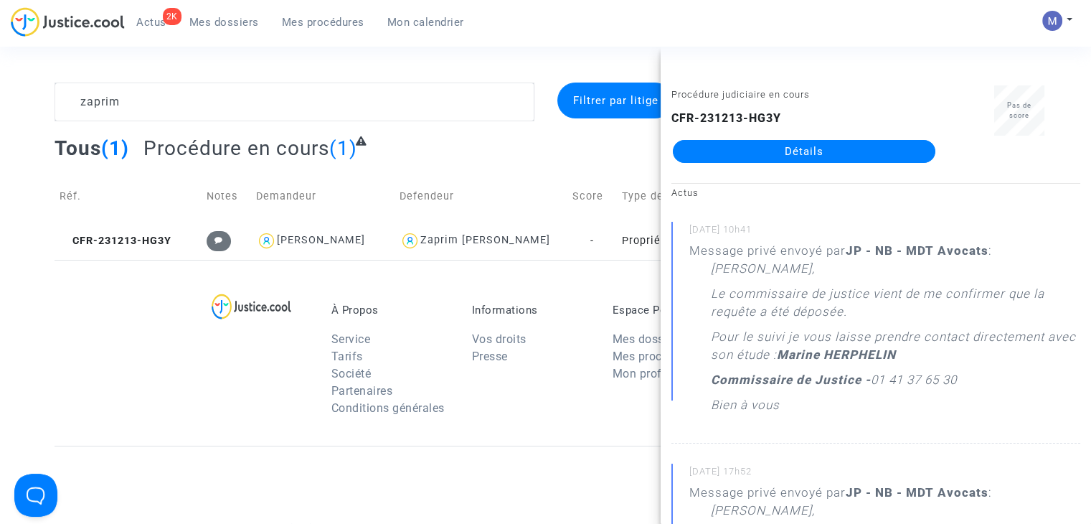
click at [836, 157] on link "Détails" at bounding box center [804, 151] width 262 height 23
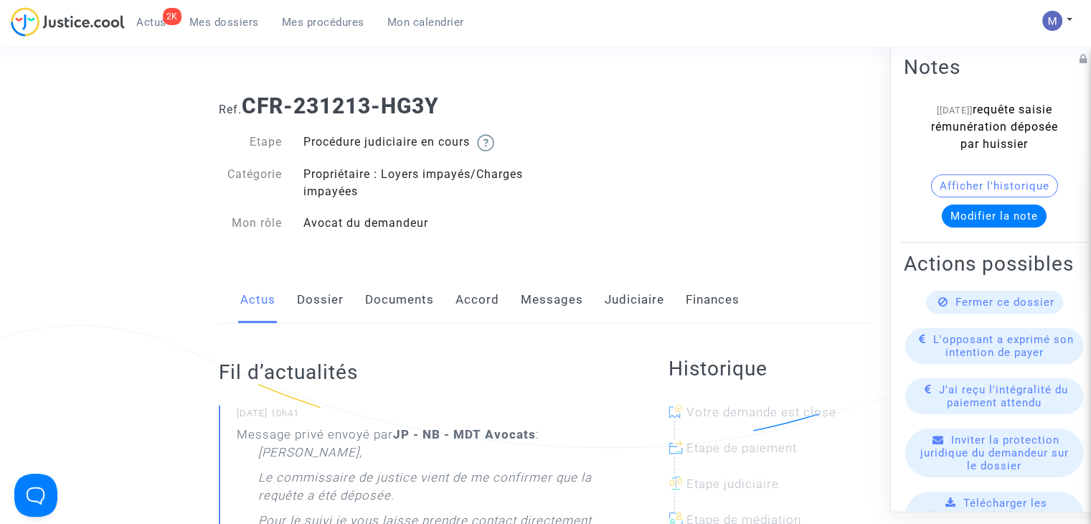
click at [559, 298] on link "Messages" at bounding box center [552, 299] width 62 height 47
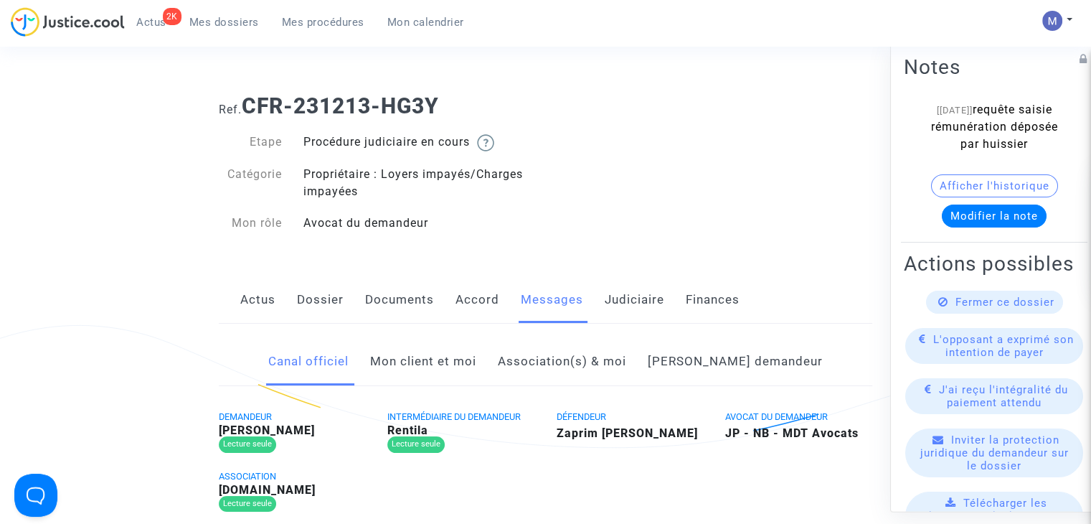
click at [453, 365] on link "Mon client et moi" at bounding box center [423, 361] width 106 height 47
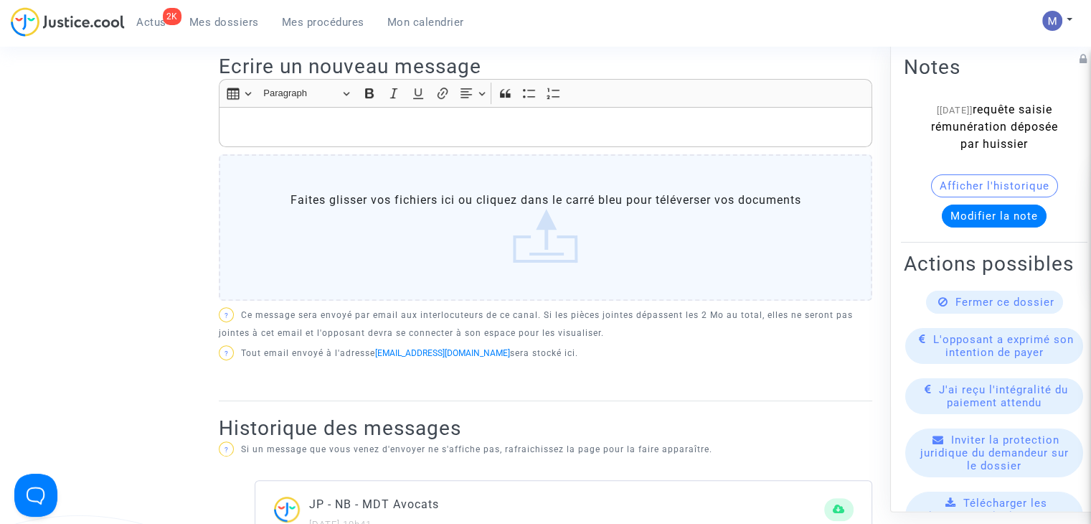
scroll to position [359, 0]
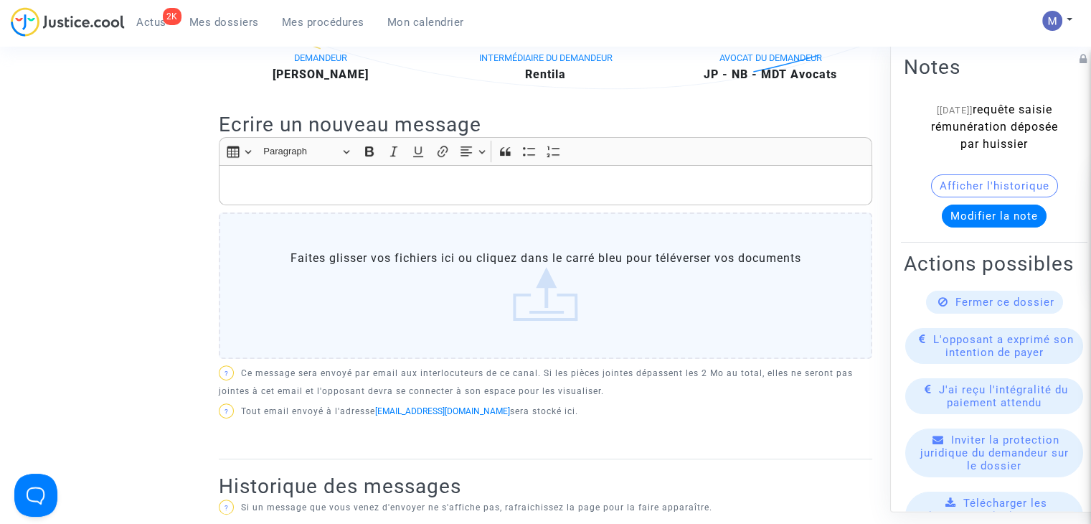
click at [247, 179] on p "Rich Text Editor, main" at bounding box center [546, 185] width 638 height 18
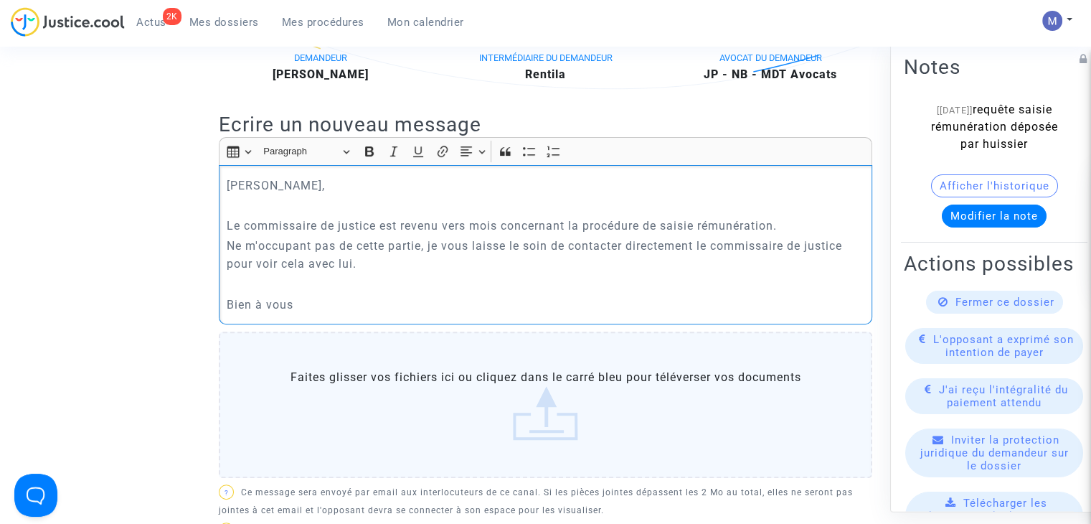
click at [390, 269] on p "Ne m'occupant pas de cette partie, je vous laisse le soin de contacter directem…" at bounding box center [546, 255] width 638 height 36
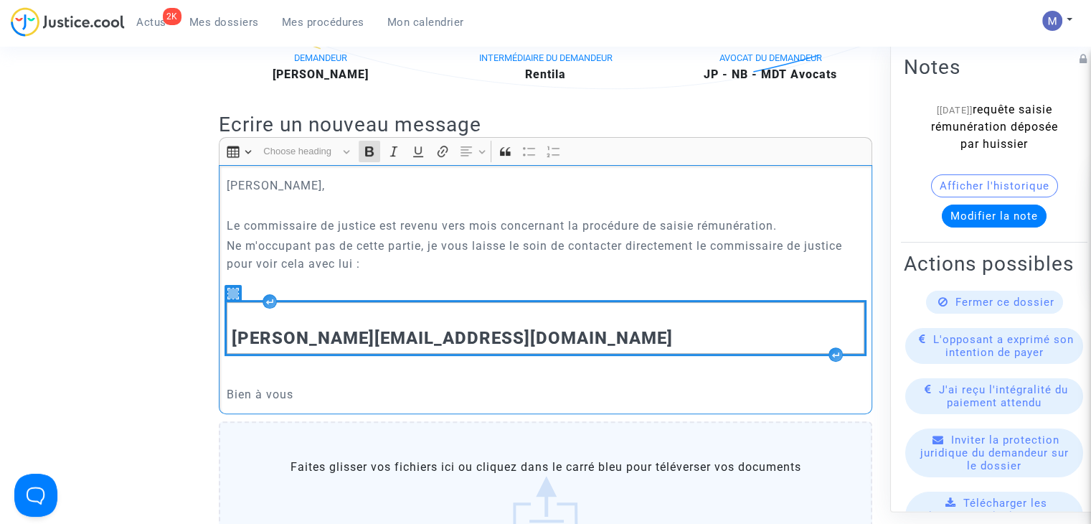
drag, startPoint x: 311, startPoint y: 369, endPoint x: 220, endPoint y: 314, distance: 105.5
click at [220, 314] on div "[PERSON_NAME], Le commissaire de justice est revenu vers mois concernant la pro…" at bounding box center [545, 289] width 653 height 249
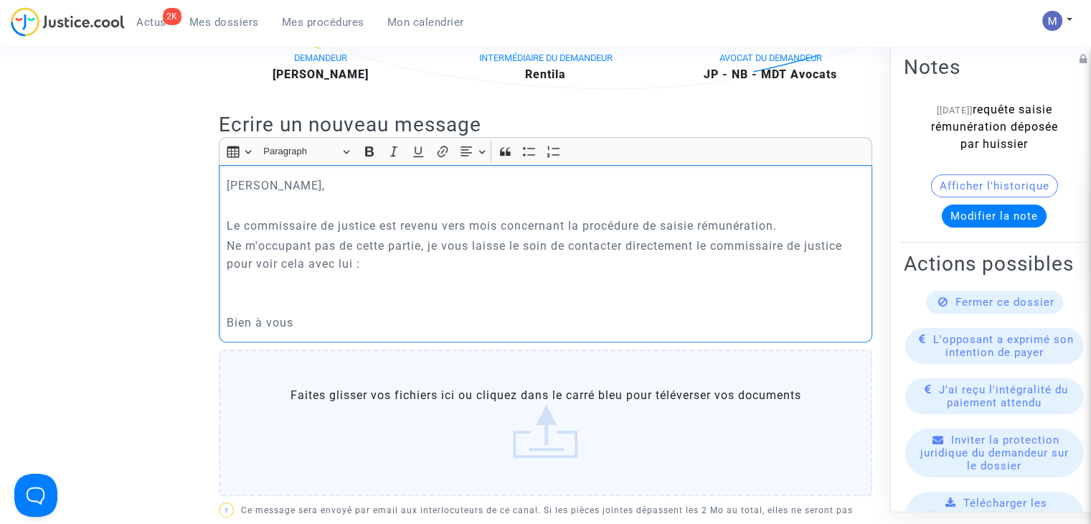
click at [790, 224] on p "Le commissaire de justice est revenu vers mois concernant la procédure de saisi…" at bounding box center [546, 226] width 638 height 18
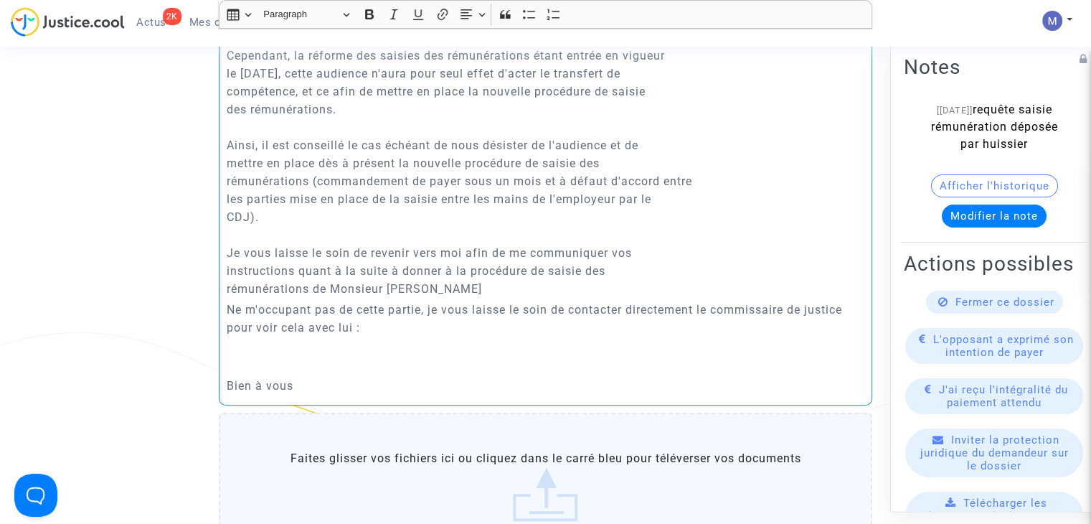
scroll to position [601, 0]
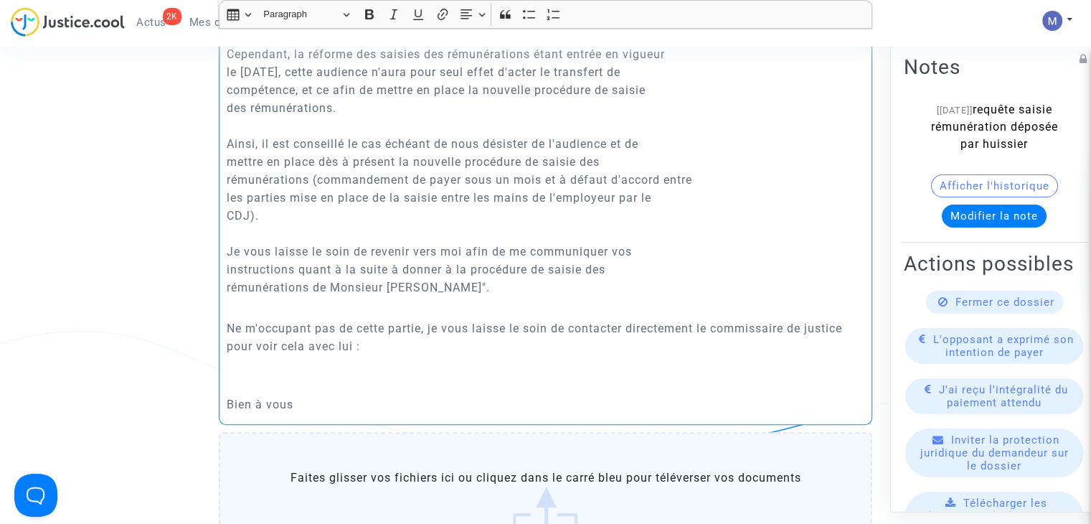
drag, startPoint x: 423, startPoint y: 328, endPoint x: 222, endPoint y: 327, distance: 200.8
click at [222, 327] on div "[PERSON_NAME], Le commissaire de justice est revenu vers mois concernant la pro…" at bounding box center [545, 174] width 653 height 502
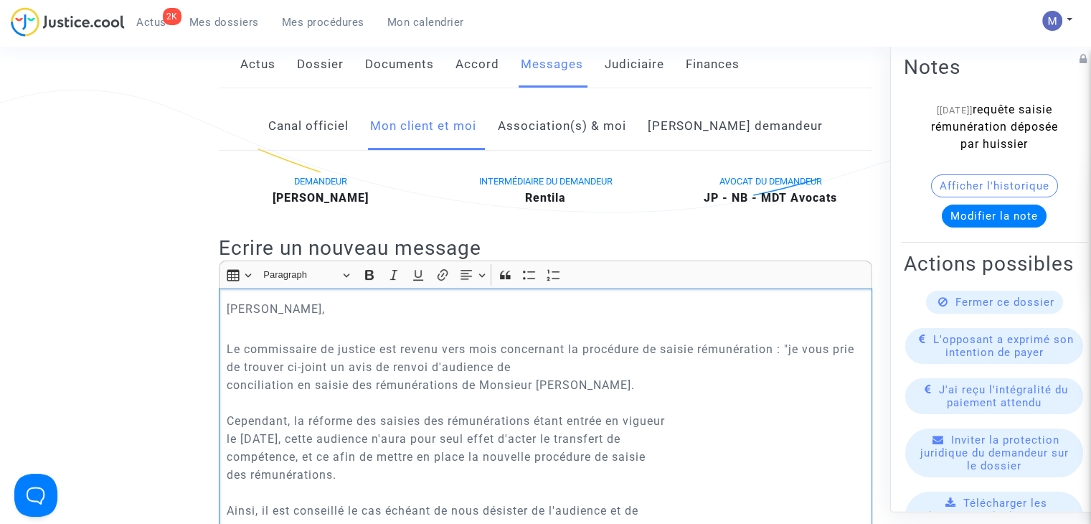
scroll to position [207, 0]
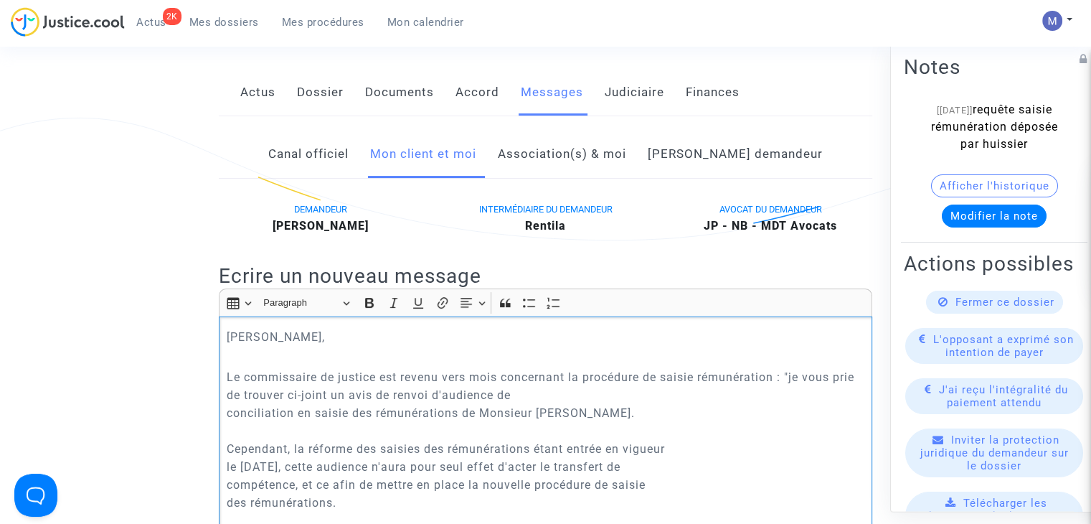
drag, startPoint x: 442, startPoint y: 283, endPoint x: 795, endPoint y: 382, distance: 366.7
click at [795, 382] on p "Le commissaire de justice est revenu vers mois concernant la procédure de saisi…" at bounding box center [546, 529] width 638 height 323
drag, startPoint x: 390, startPoint y: 306, endPoint x: 465, endPoint y: 322, distance: 77.1
click at [390, 306] on icon "Editor toolbar" at bounding box center [394, 302] width 14 height 14
click at [790, 377] on p "Le commissaire de justice est revenu vers mois concernant la procédure de saisi…" at bounding box center [546, 529] width 638 height 323
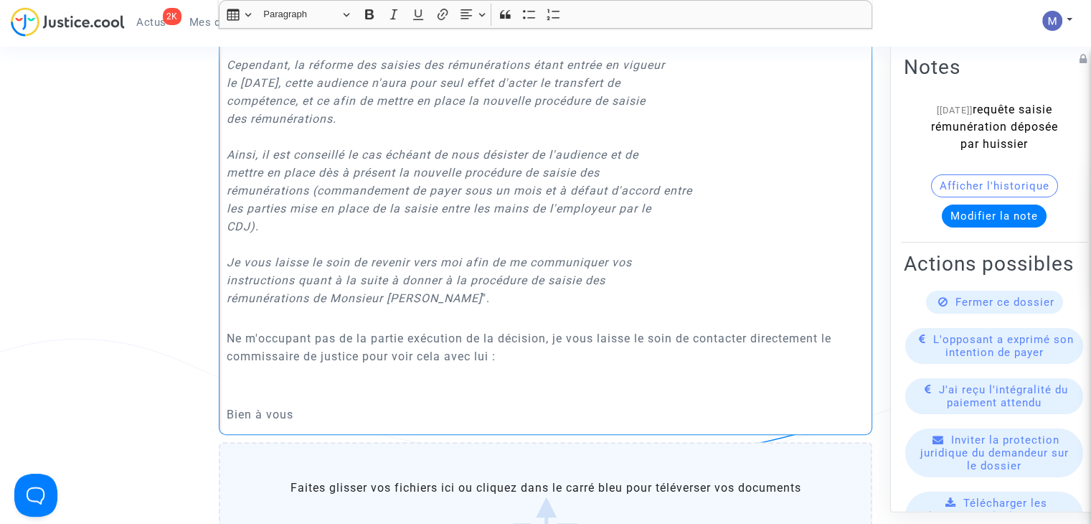
scroll to position [638, 0]
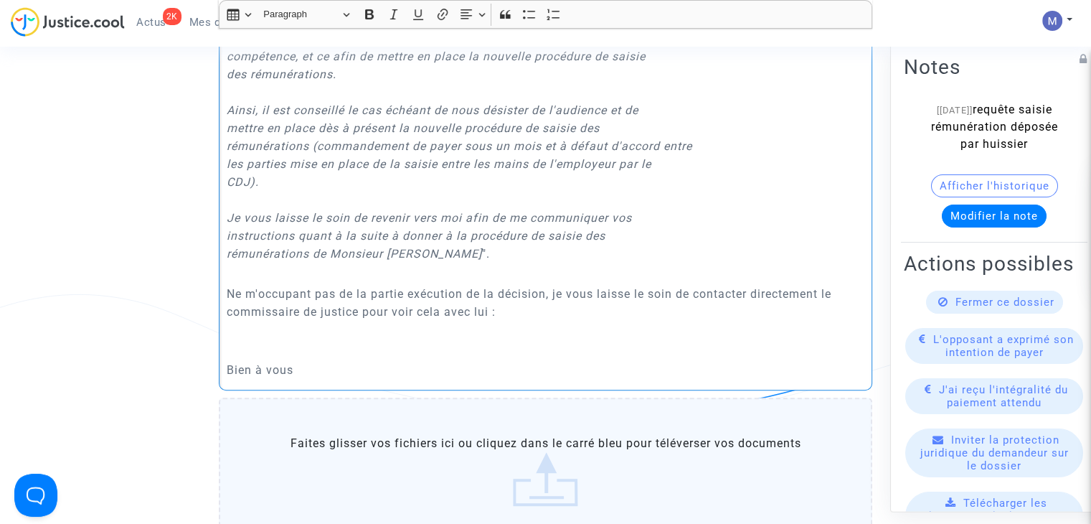
click at [293, 352] on p "Rich Text Editor, main" at bounding box center [546, 350] width 638 height 18
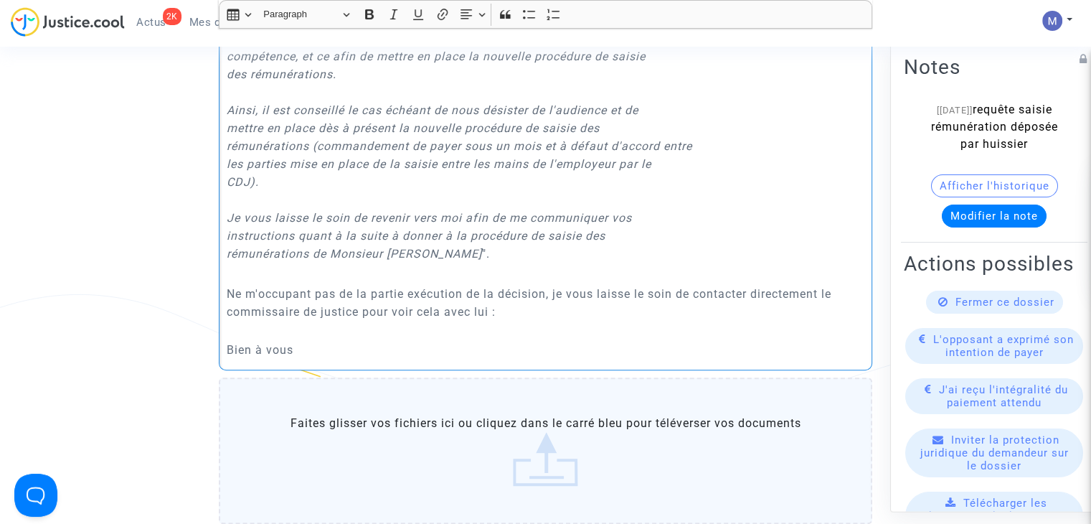
click at [508, 313] on p "Ne m'occupant pas de la partie exécution de la décision, je vous laisse le soin…" at bounding box center [546, 312] width 638 height 54
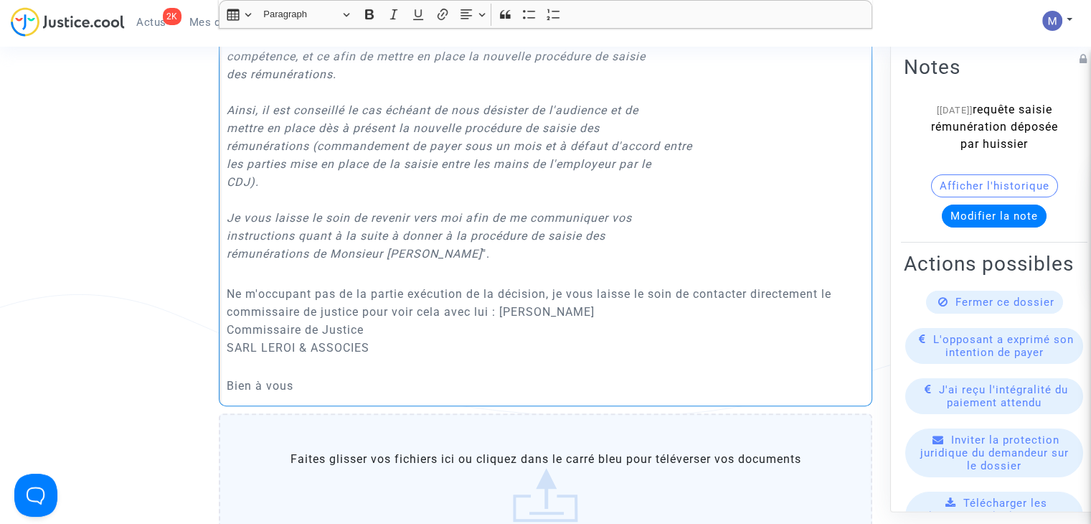
click at [503, 311] on p "Ne m'occupant pas de la partie exécution de la décision, je vous laisse le soin…" at bounding box center [546, 330] width 638 height 90
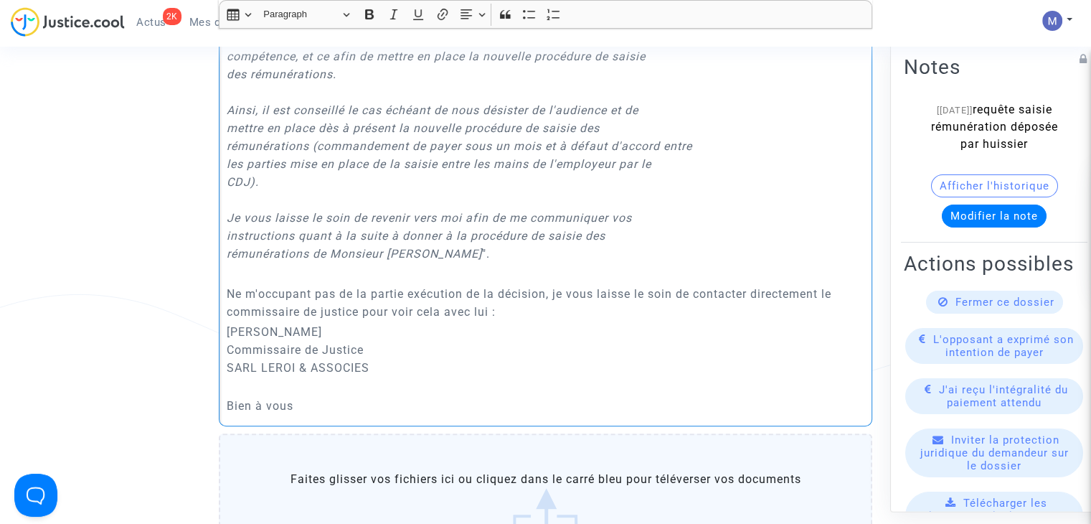
click at [379, 369] on p "[PERSON_NAME] Commissaire de Justice [PERSON_NAME] & ASSOCIES" at bounding box center [546, 359] width 638 height 72
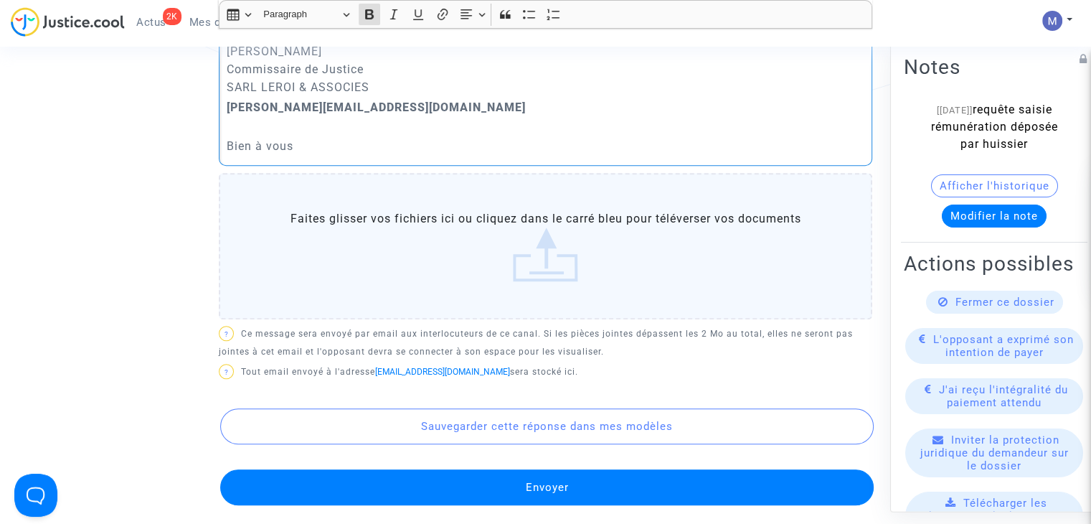
scroll to position [924, 0]
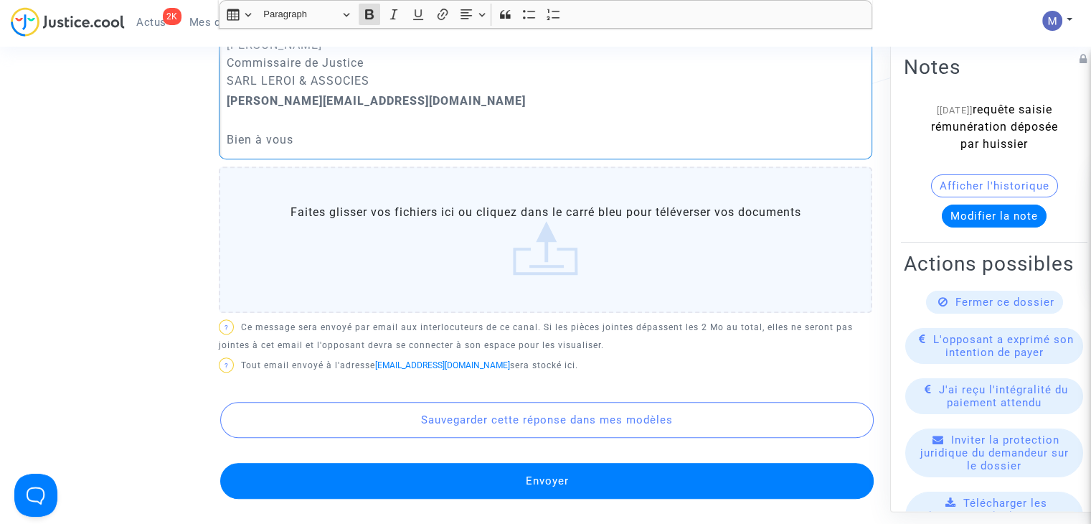
click at [548, 469] on button "Envoyer" at bounding box center [546, 481] width 653 height 36
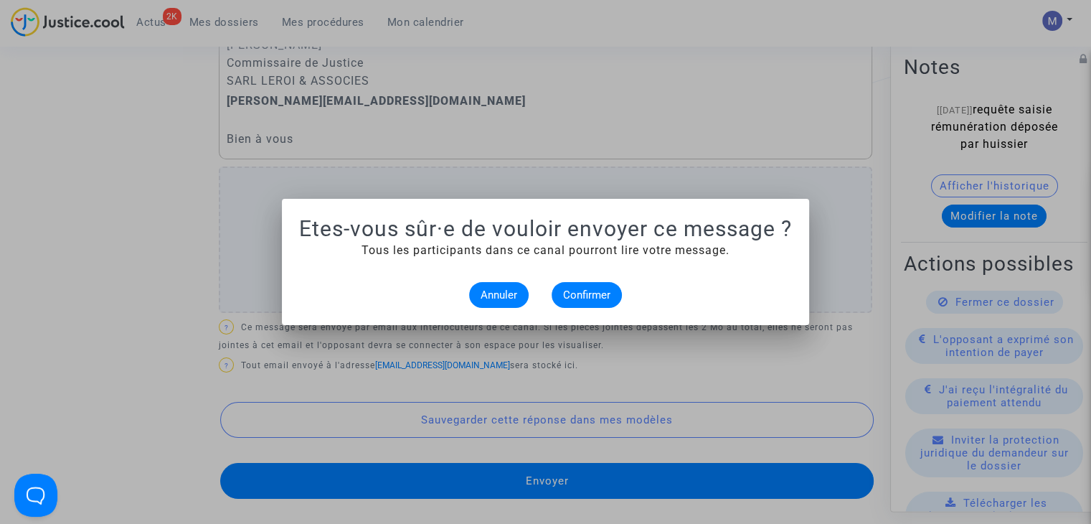
scroll to position [0, 0]
click at [592, 296] on span "Confirmer" at bounding box center [586, 294] width 47 height 13
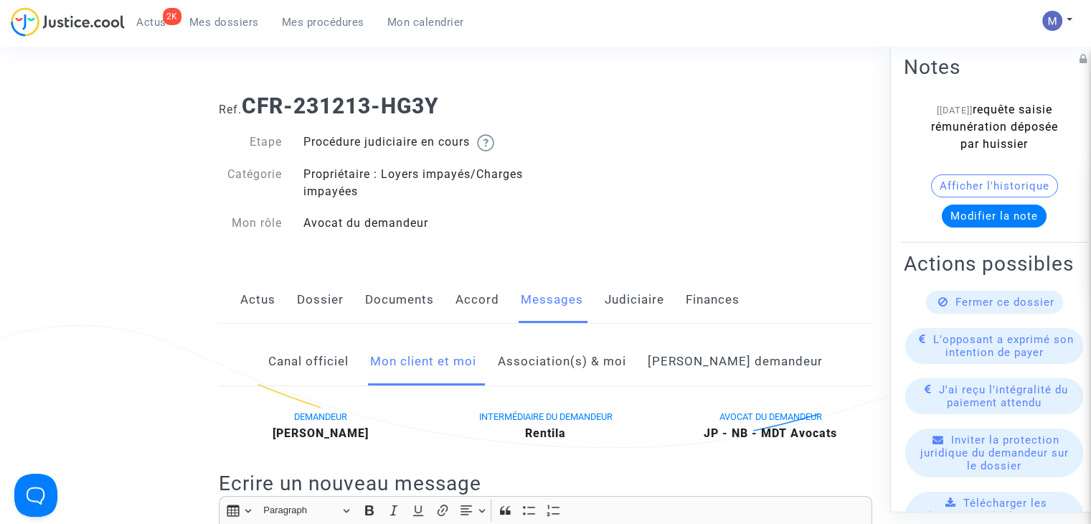
drag, startPoint x: 209, startPoint y: 22, endPoint x: 189, endPoint y: 4, distance: 26.9
click at [210, 22] on span "Mes dossiers" at bounding box center [224, 22] width 70 height 13
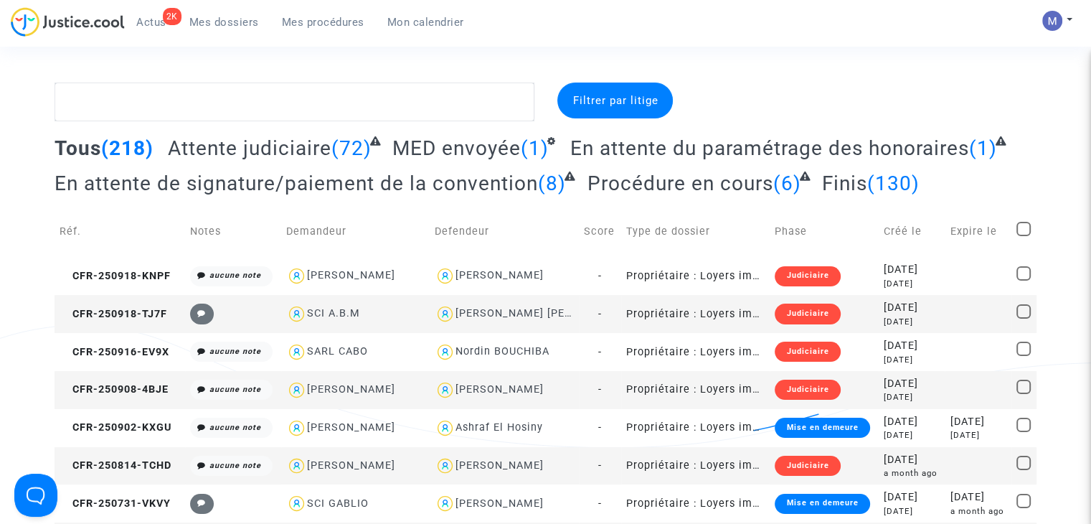
click at [295, 152] on span "Attente judiciaire" at bounding box center [250, 148] width 164 height 24
